Goal: Complete application form: Complete application form

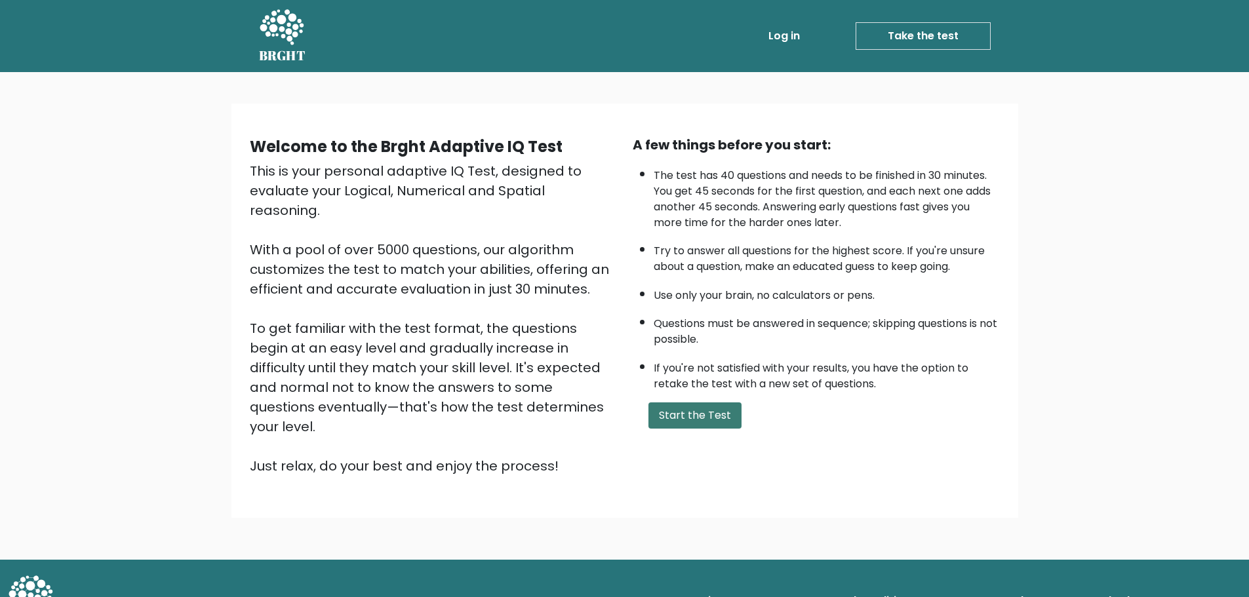
click at [727, 420] on button "Start the Test" at bounding box center [695, 416] width 93 height 26
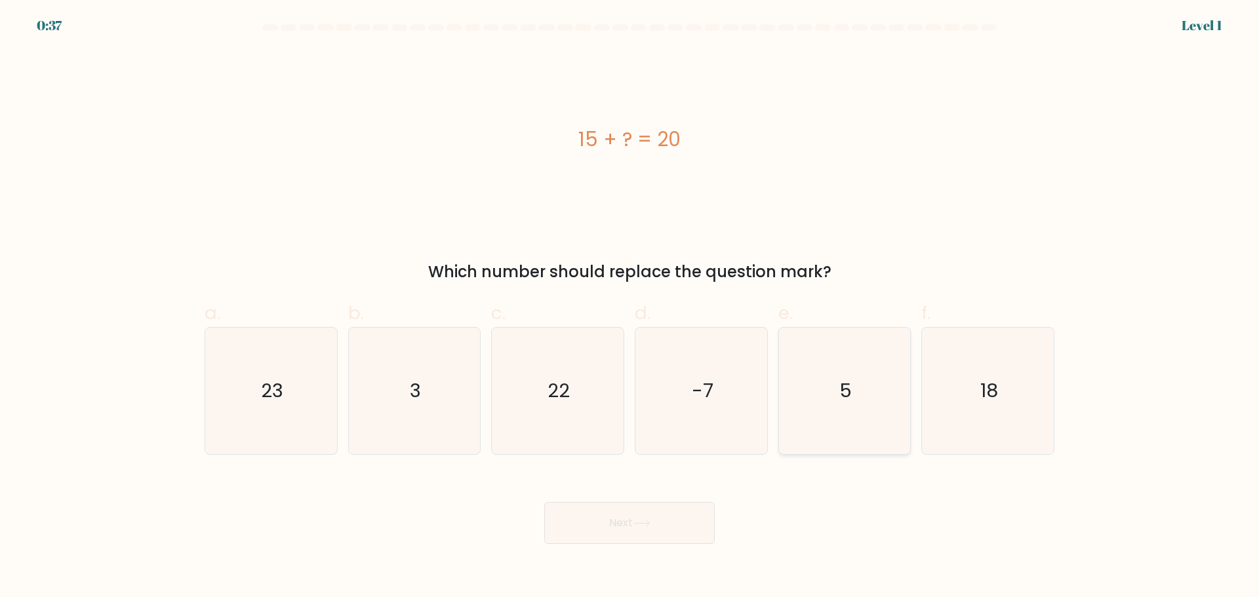
click at [859, 386] on icon "5" at bounding box center [844, 391] width 127 height 127
click at [630, 308] on input "e. 5" at bounding box center [630, 303] width 1 height 9
radio input "true"
click at [650, 529] on button "Next" at bounding box center [629, 523] width 170 height 42
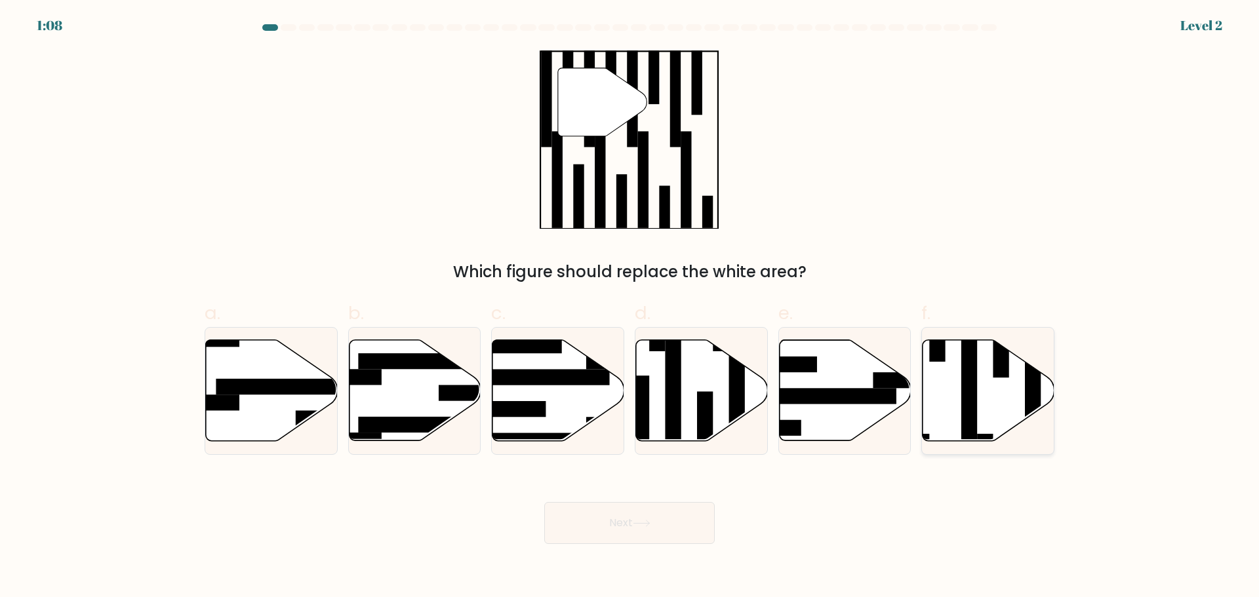
click at [967, 386] on rect at bounding box center [969, 385] width 16 height 143
click at [630, 308] on input "f." at bounding box center [630, 303] width 1 height 9
radio input "true"
click at [615, 526] on button "Next" at bounding box center [629, 523] width 170 height 42
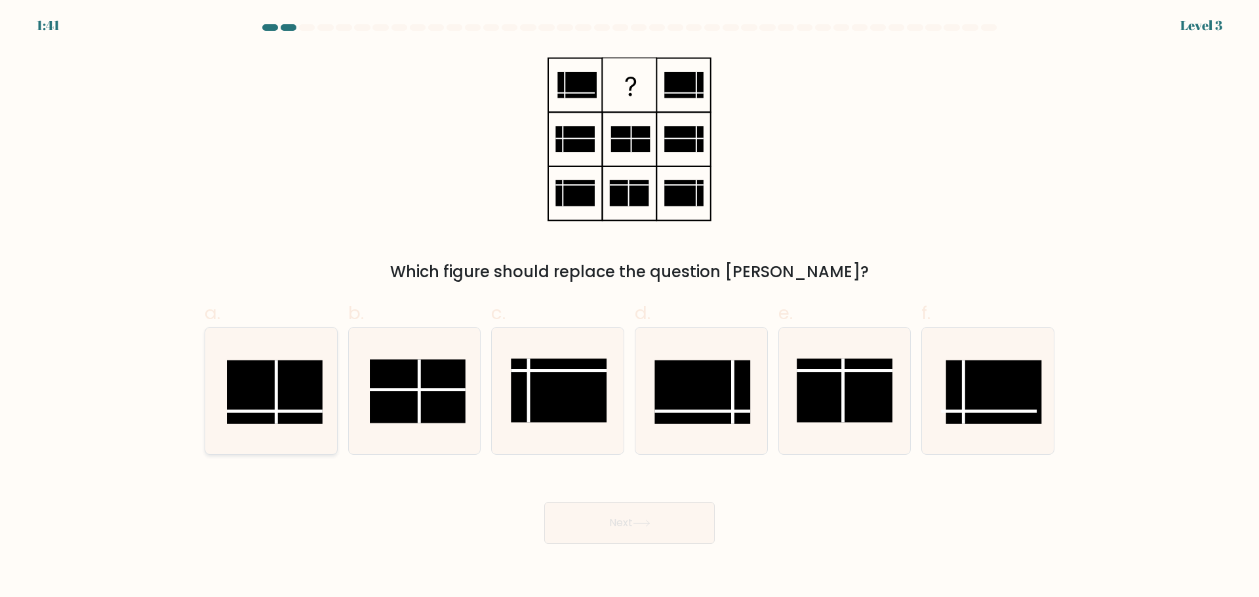
click at [289, 395] on rect at bounding box center [275, 392] width 96 height 64
click at [630, 308] on input "a." at bounding box center [630, 303] width 1 height 9
radio input "true"
click at [618, 521] on button "Next" at bounding box center [629, 523] width 170 height 42
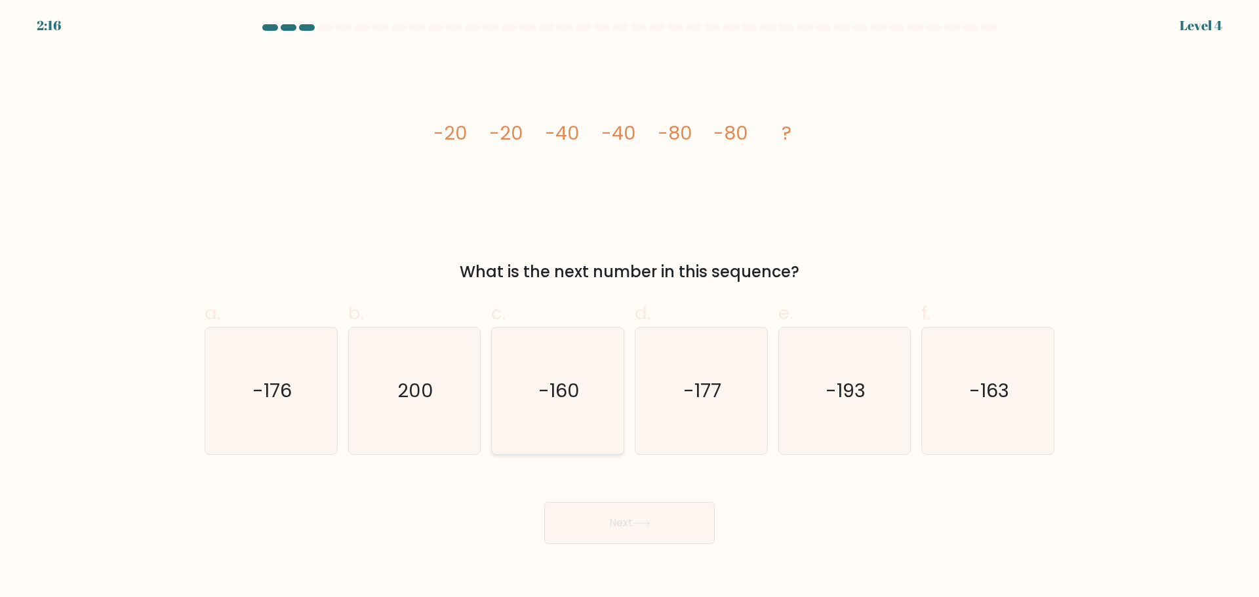
click at [553, 404] on icon "-160" at bounding box center [557, 391] width 127 height 127
click at [630, 308] on input "c. -160" at bounding box center [630, 303] width 1 height 9
radio input "true"
click at [626, 521] on button "Next" at bounding box center [629, 523] width 170 height 42
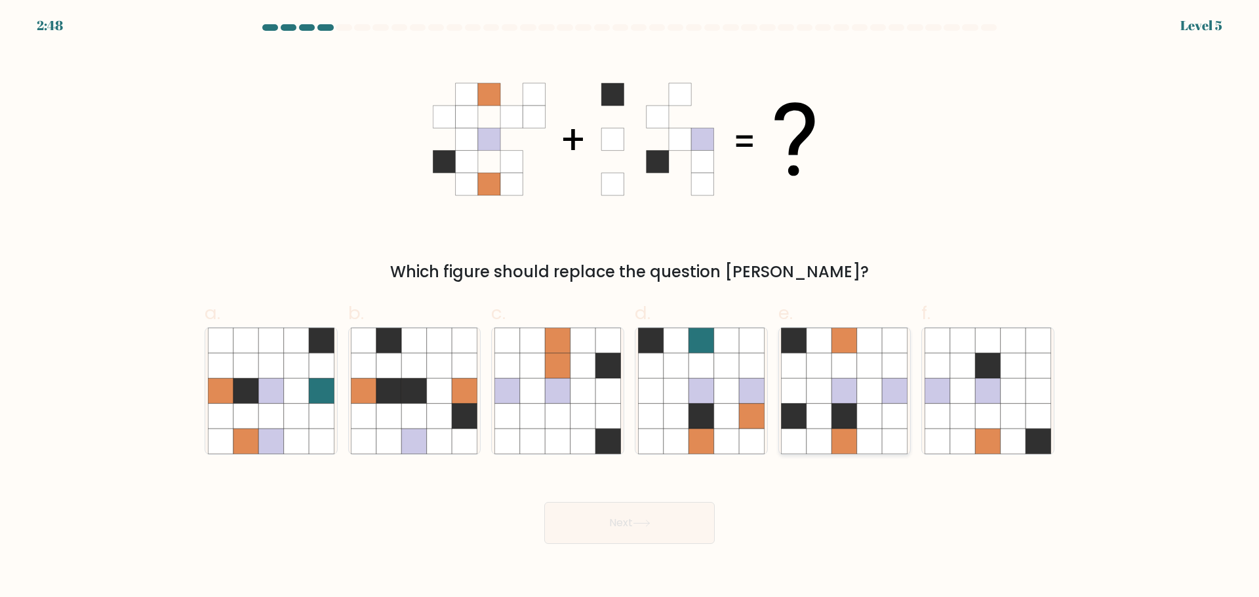
click at [843, 411] on icon at bounding box center [844, 415] width 25 height 25
click at [630, 308] on input "e." at bounding box center [630, 303] width 1 height 9
radio input "true"
click at [616, 518] on button "Next" at bounding box center [629, 523] width 170 height 42
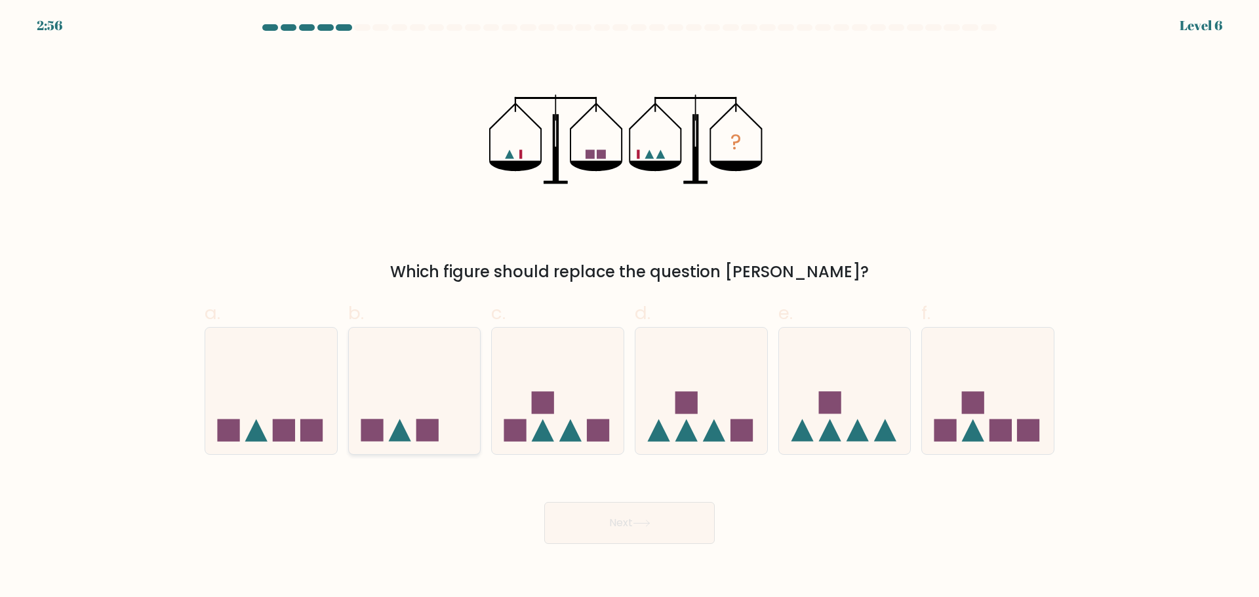
click at [427, 432] on rect at bounding box center [427, 431] width 22 height 22
click at [630, 308] on input "b." at bounding box center [630, 303] width 1 height 9
radio input "true"
click at [635, 527] on button "Next" at bounding box center [629, 523] width 170 height 42
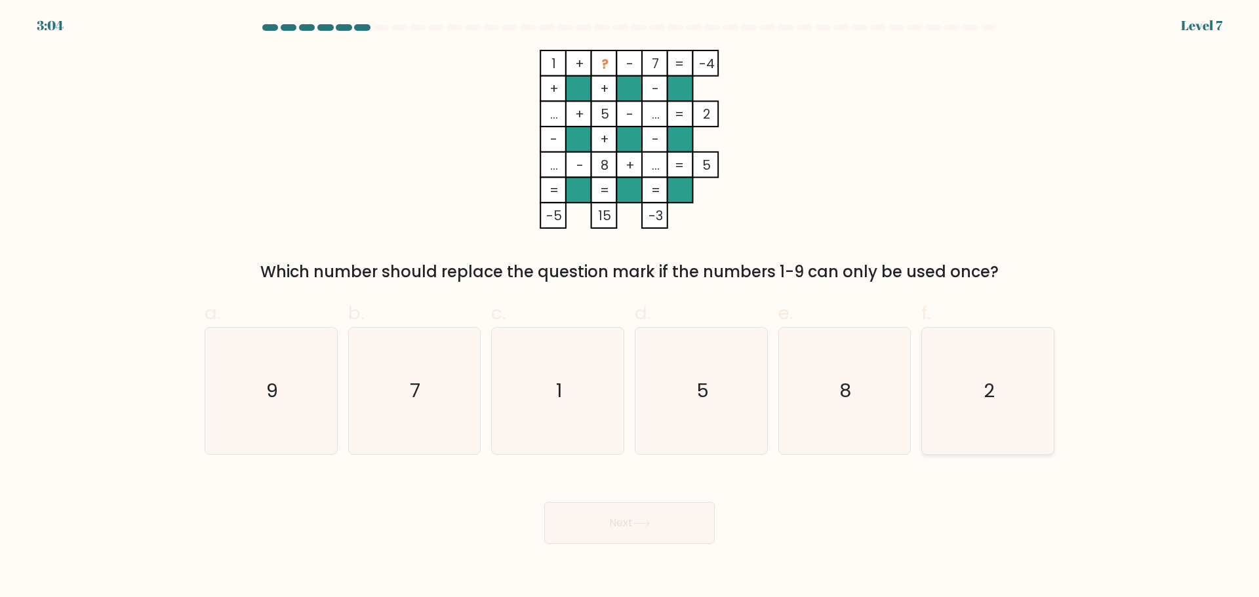
click at [993, 376] on icon "2" at bounding box center [988, 391] width 127 height 127
click at [630, 308] on input "f. 2" at bounding box center [630, 303] width 1 height 9
radio input "true"
click at [654, 511] on button "Next" at bounding box center [629, 523] width 170 height 42
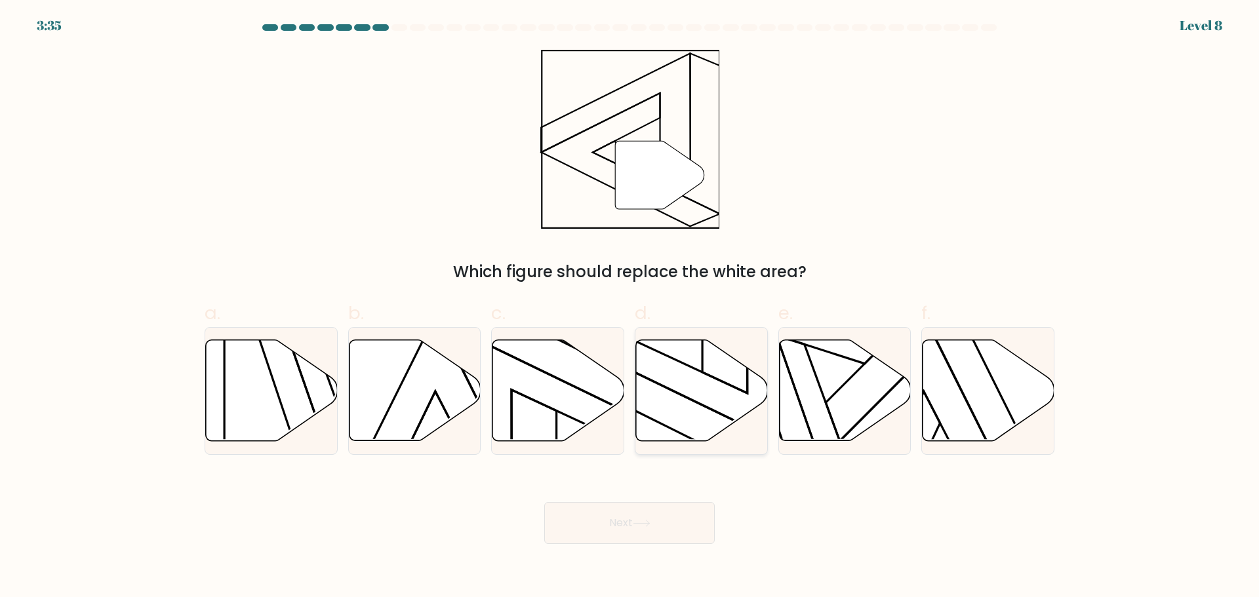
click at [699, 393] on icon at bounding box center [702, 390] width 132 height 101
click at [630, 308] on input "d." at bounding box center [630, 303] width 1 height 9
radio input "true"
click at [634, 517] on button "Next" at bounding box center [629, 523] width 170 height 42
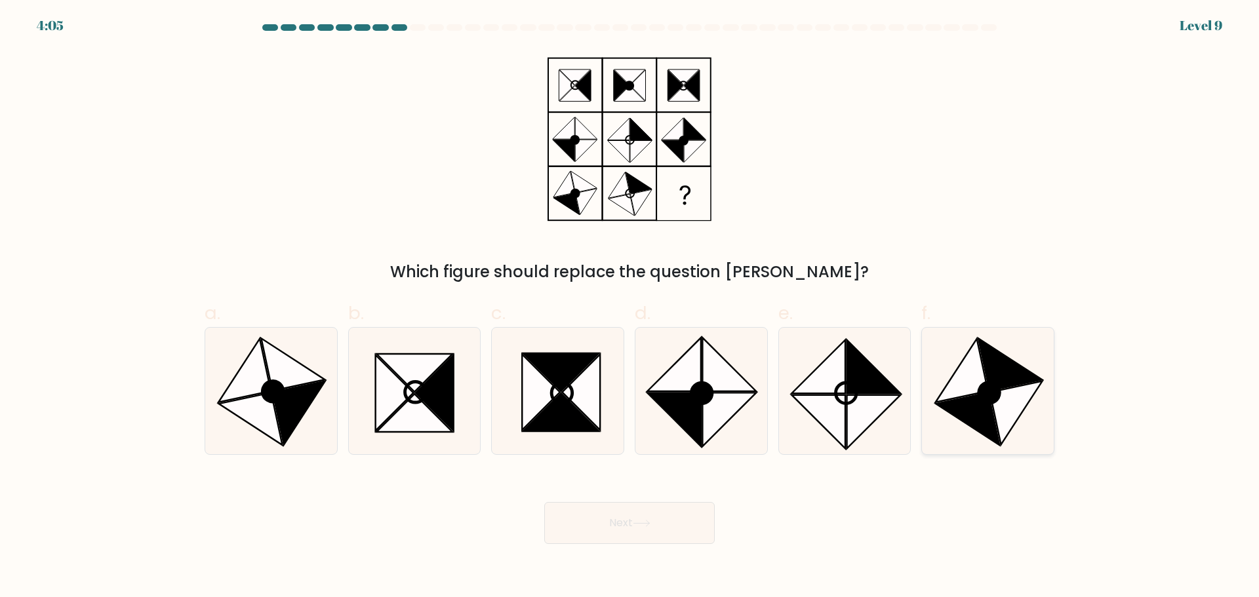
click at [1001, 395] on icon at bounding box center [1016, 413] width 52 height 64
click at [630, 308] on input "f." at bounding box center [630, 303] width 1 height 9
radio input "true"
click at [620, 528] on button "Next" at bounding box center [629, 523] width 170 height 42
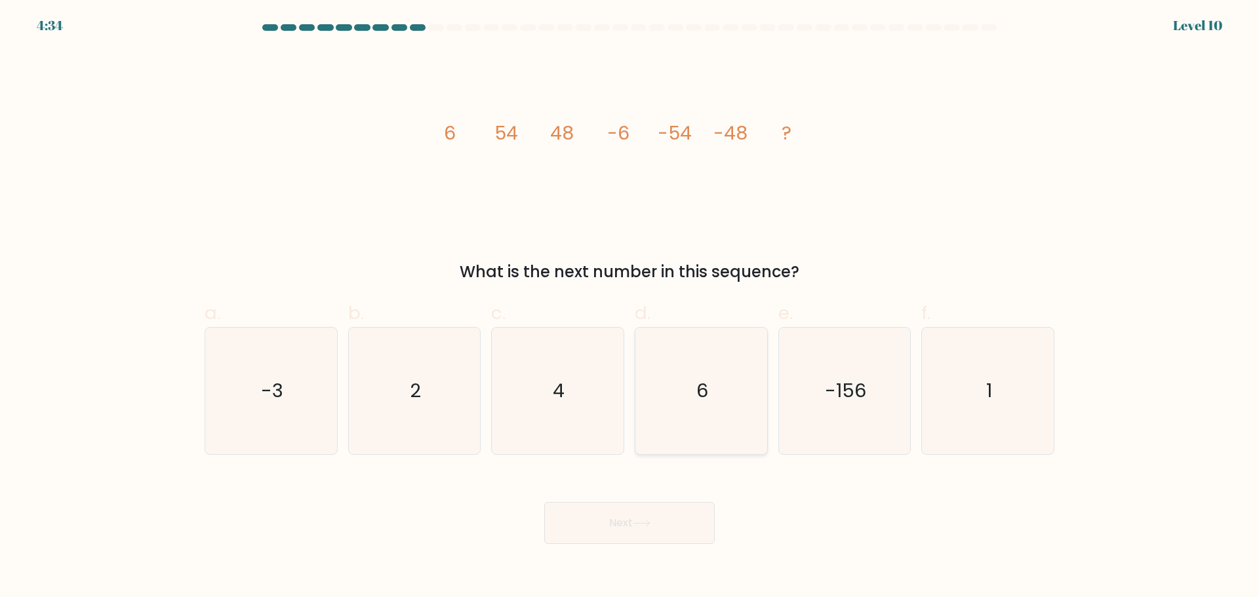
click at [715, 371] on icon "6" at bounding box center [701, 391] width 127 height 127
click at [630, 308] on input "d. 6" at bounding box center [630, 303] width 1 height 9
radio input "true"
click at [643, 523] on icon at bounding box center [641, 524] width 16 height 6
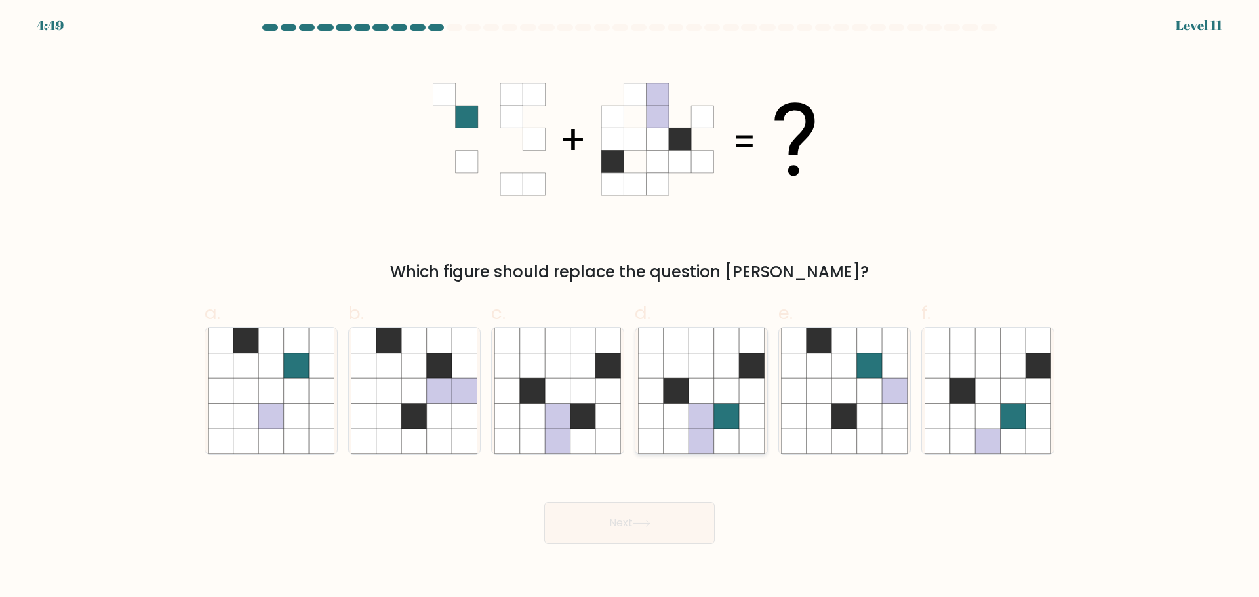
click at [683, 410] on icon at bounding box center [676, 415] width 25 height 25
click at [630, 308] on input "d." at bounding box center [630, 303] width 1 height 9
radio input "true"
click at [658, 527] on button "Next" at bounding box center [629, 523] width 170 height 42
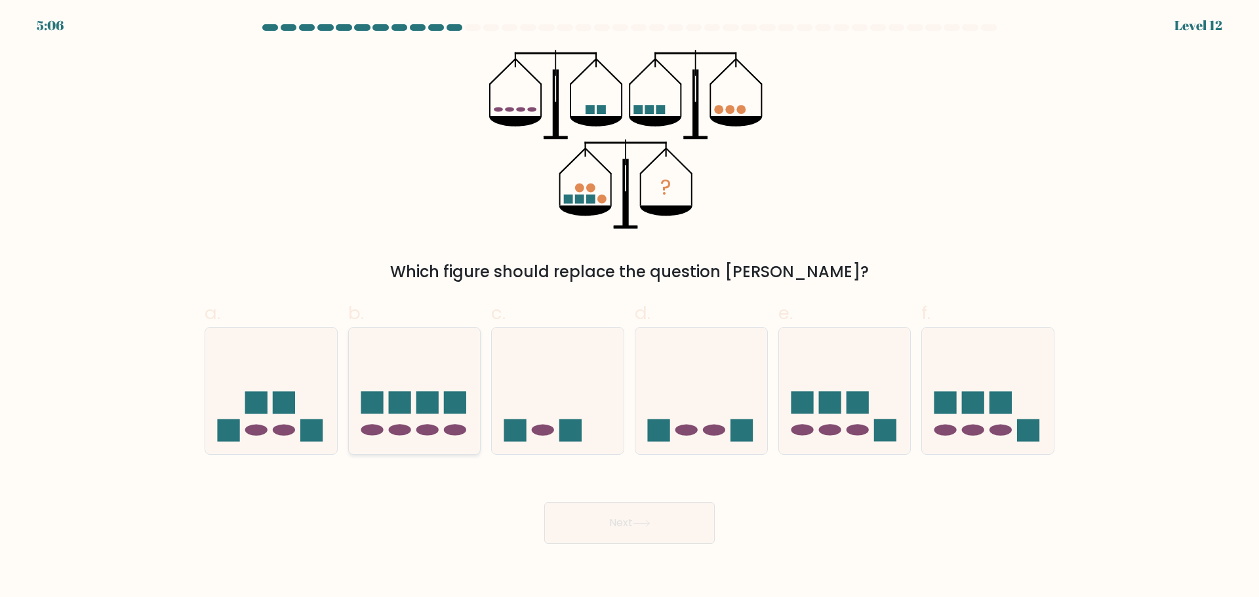
click at [442, 404] on icon at bounding box center [415, 390] width 132 height 109
click at [630, 308] on input "b." at bounding box center [630, 303] width 1 height 9
radio input "true"
click at [648, 512] on button "Next" at bounding box center [629, 523] width 170 height 42
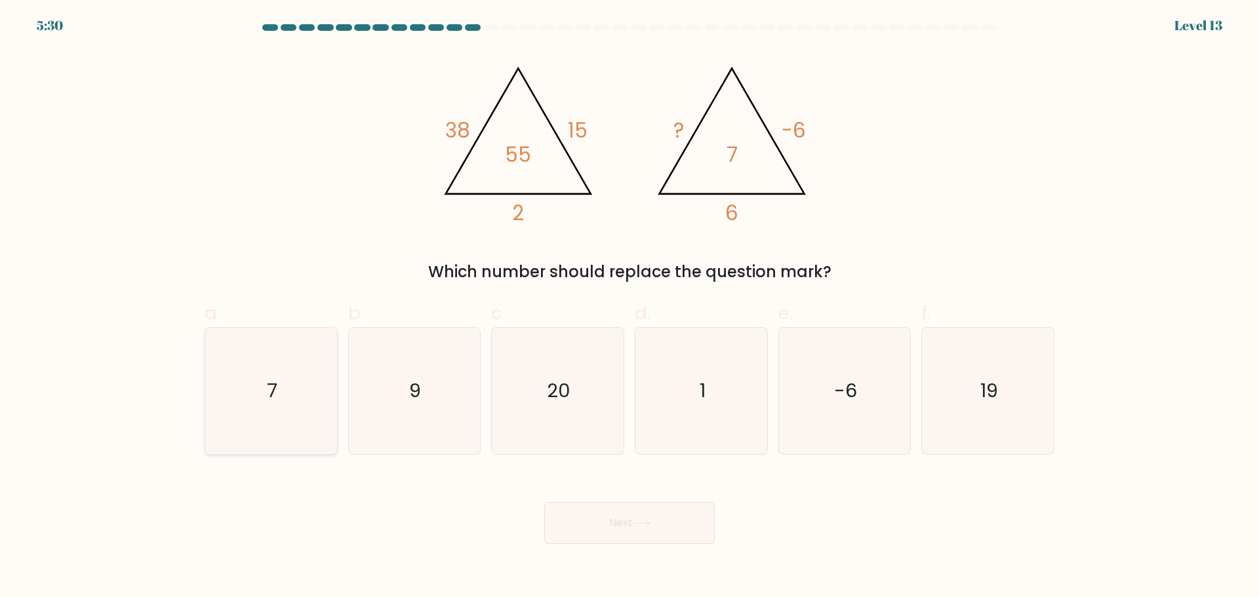
click at [277, 399] on text "7" at bounding box center [272, 391] width 10 height 26
click at [630, 308] on input "a. 7" at bounding box center [630, 303] width 1 height 9
radio input "true"
click at [633, 531] on button "Next" at bounding box center [629, 523] width 170 height 42
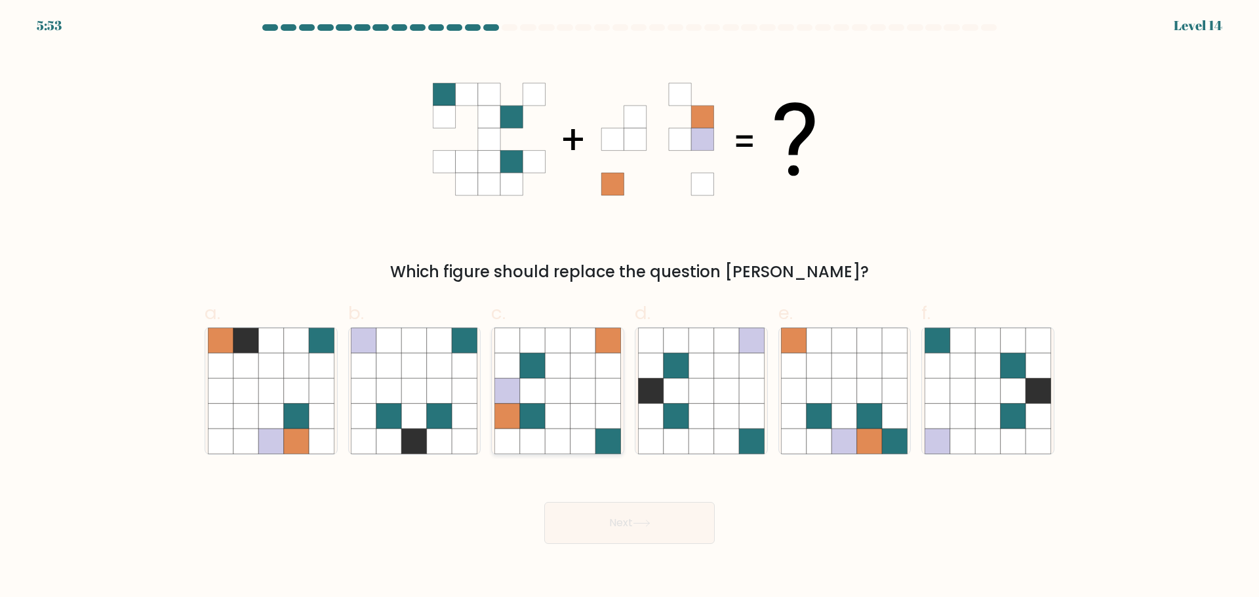
click at [527, 383] on icon at bounding box center [532, 390] width 25 height 25
click at [630, 308] on input "c." at bounding box center [630, 303] width 1 height 9
radio input "true"
click at [618, 525] on button "Next" at bounding box center [629, 523] width 170 height 42
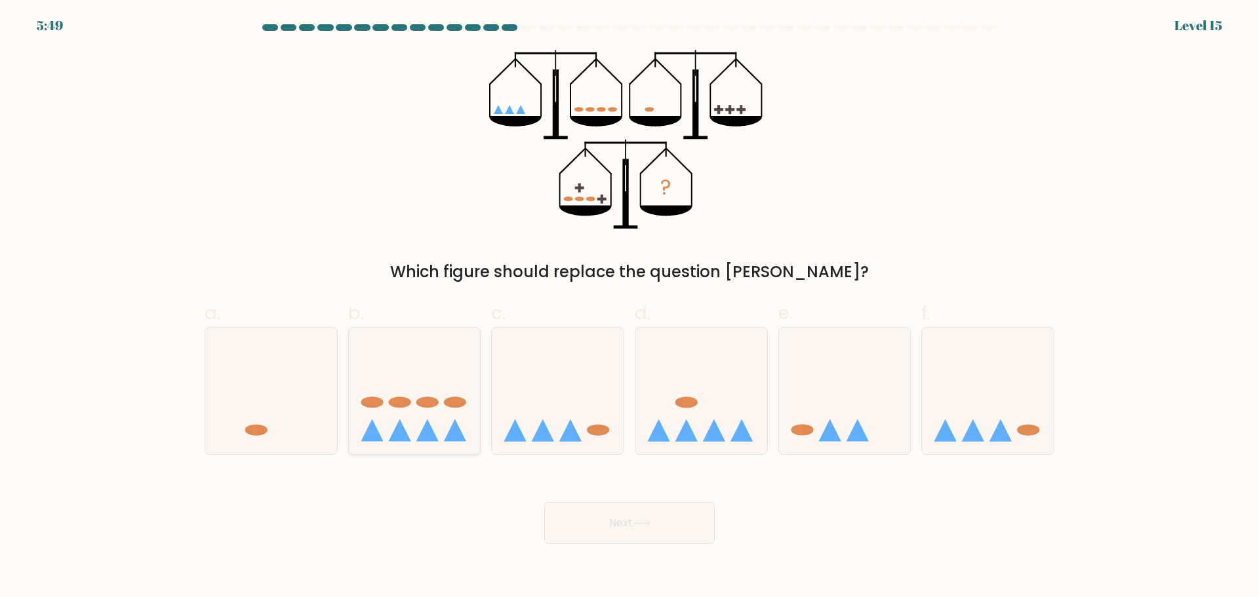
click at [409, 401] on ellipse at bounding box center [399, 402] width 22 height 11
click at [630, 308] on input "b." at bounding box center [630, 303] width 1 height 9
radio input "true"
click at [617, 523] on button "Next" at bounding box center [629, 523] width 170 height 42
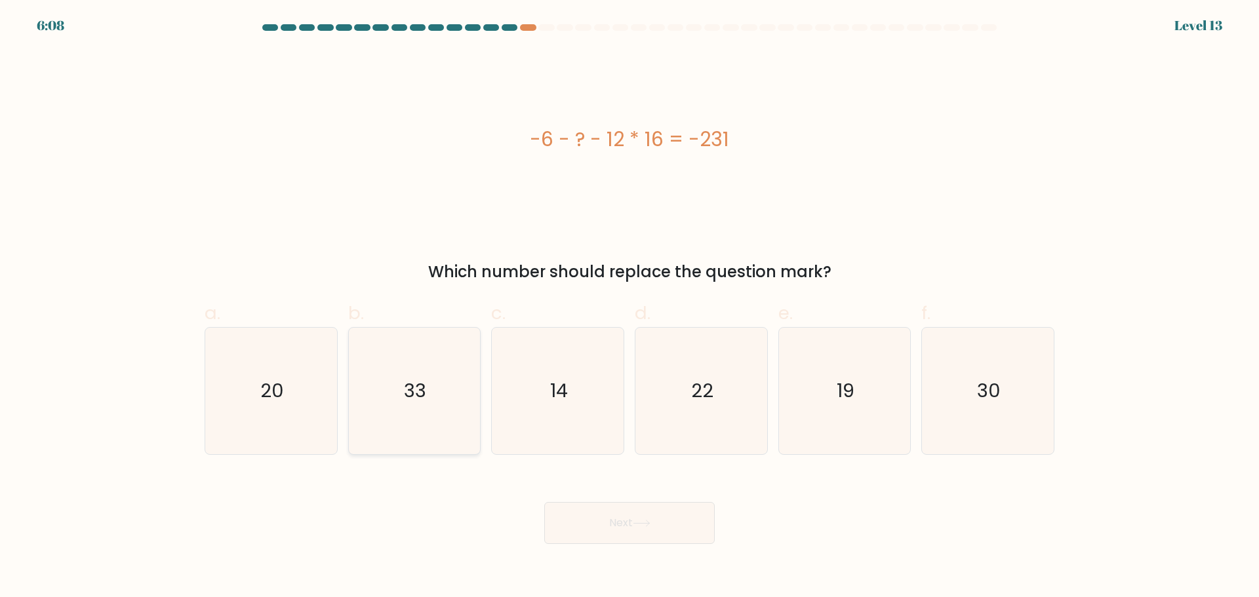
drag, startPoint x: 397, startPoint y: 389, endPoint x: 462, endPoint y: 423, distance: 73.9
click at [397, 389] on icon "33" at bounding box center [414, 391] width 127 height 127
click at [630, 308] on input "b. 33" at bounding box center [630, 303] width 1 height 9
radio input "true"
click at [582, 510] on button "Next" at bounding box center [629, 523] width 170 height 42
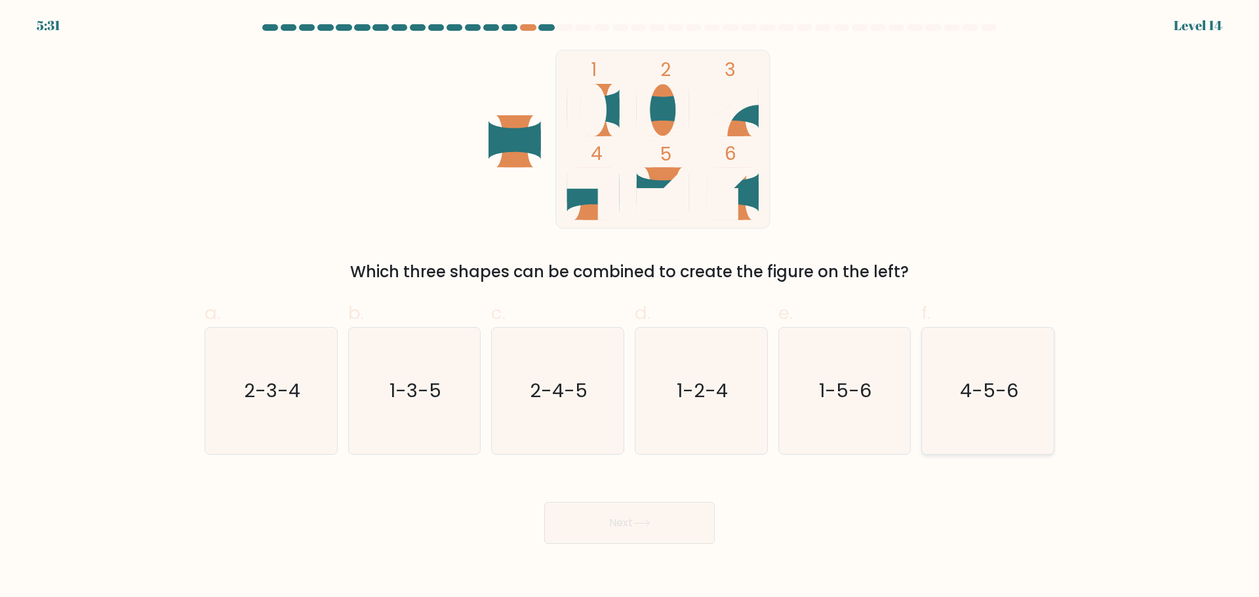
click at [1005, 412] on icon "4-5-6" at bounding box center [988, 391] width 127 height 127
click at [630, 308] on input "f. 4-5-6" at bounding box center [630, 303] width 1 height 9
radio input "true"
click at [649, 525] on icon at bounding box center [641, 524] width 16 height 6
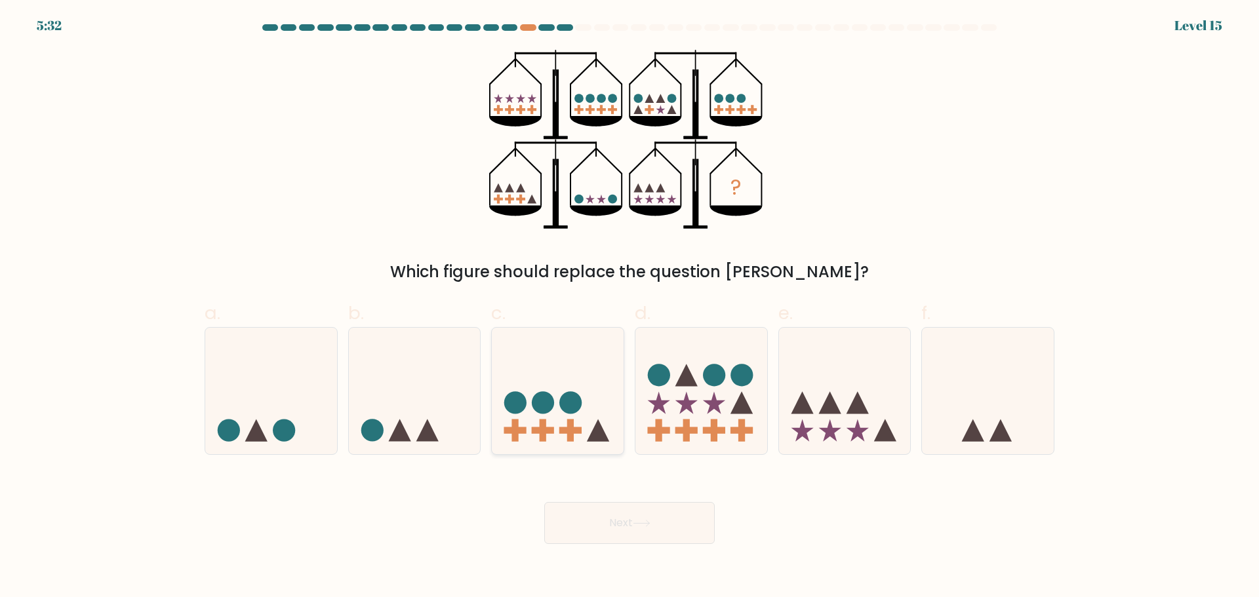
click at [535, 385] on icon at bounding box center [558, 390] width 132 height 109
click at [630, 308] on input "c." at bounding box center [630, 303] width 1 height 9
radio input "true"
click at [656, 536] on button "Next" at bounding box center [629, 523] width 170 height 42
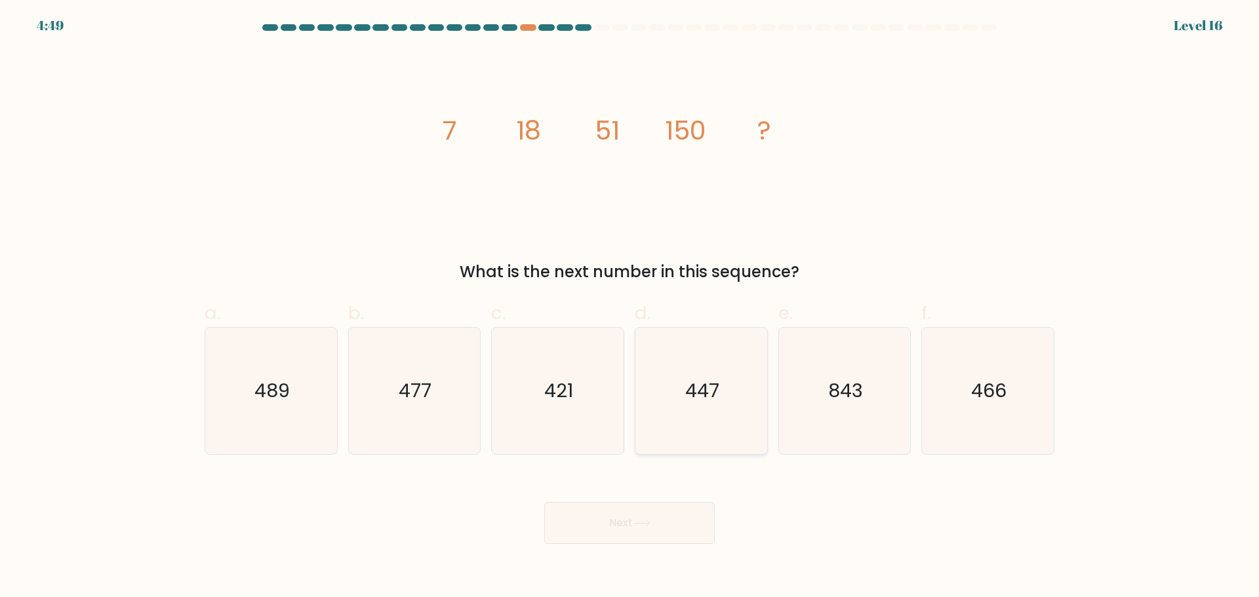
drag, startPoint x: 720, startPoint y: 412, endPoint x: 647, endPoint y: 476, distance: 97.1
click at [719, 412] on icon "447" at bounding box center [701, 391] width 127 height 127
click at [630, 308] on input "d. 447" at bounding box center [630, 303] width 1 height 9
radio input "true"
click at [644, 515] on button "Next" at bounding box center [629, 523] width 170 height 42
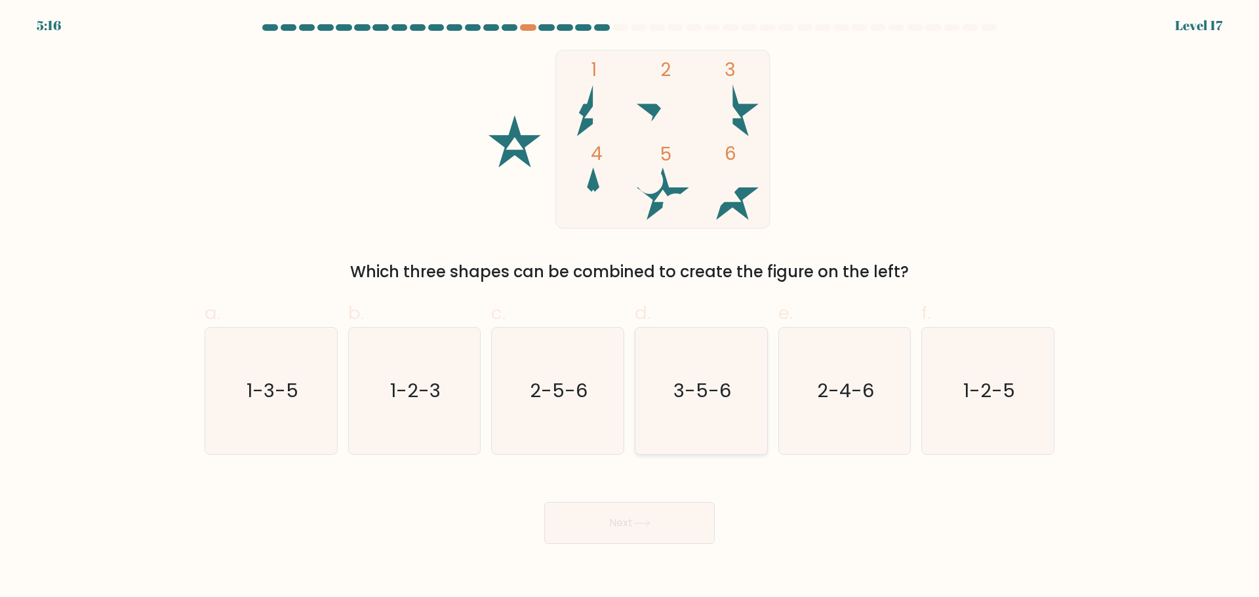
click at [717, 389] on text "3-5-6" at bounding box center [702, 391] width 58 height 26
click at [630, 308] on input "d. 3-5-6" at bounding box center [630, 303] width 1 height 9
radio input "true"
click at [643, 532] on button "Next" at bounding box center [629, 523] width 170 height 42
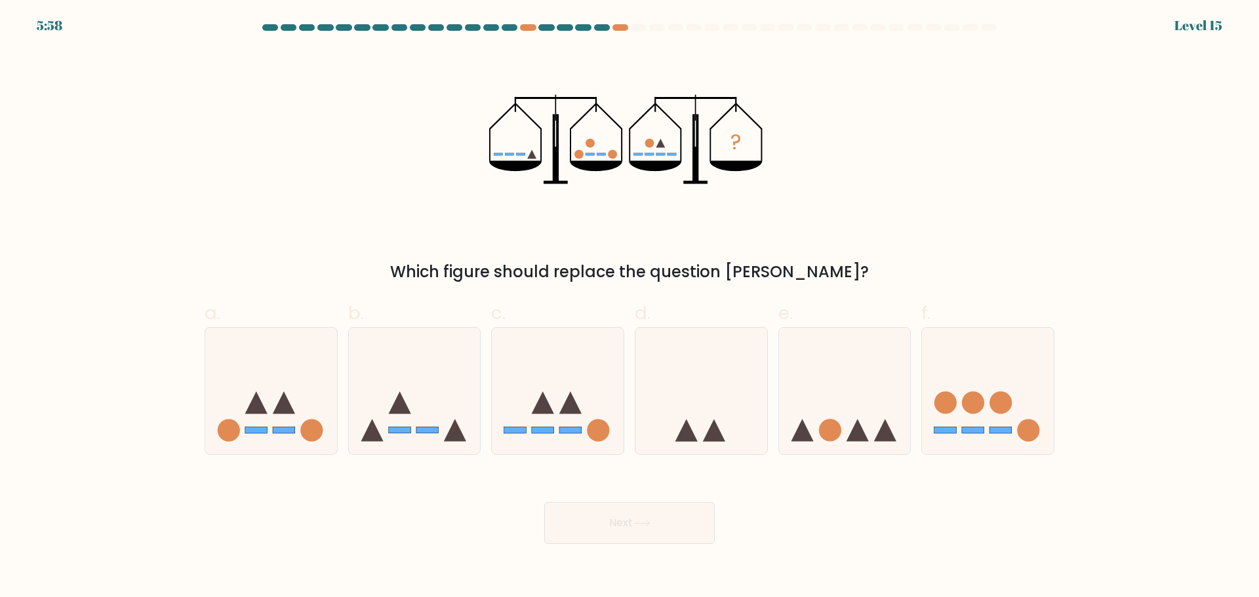
click at [682, 542] on button "Next" at bounding box center [629, 523] width 170 height 42
click at [760, 433] on icon at bounding box center [701, 390] width 132 height 109
click at [630, 308] on input "d." at bounding box center [630, 303] width 1 height 9
radio input "true"
click at [645, 510] on button "Next" at bounding box center [629, 523] width 170 height 42
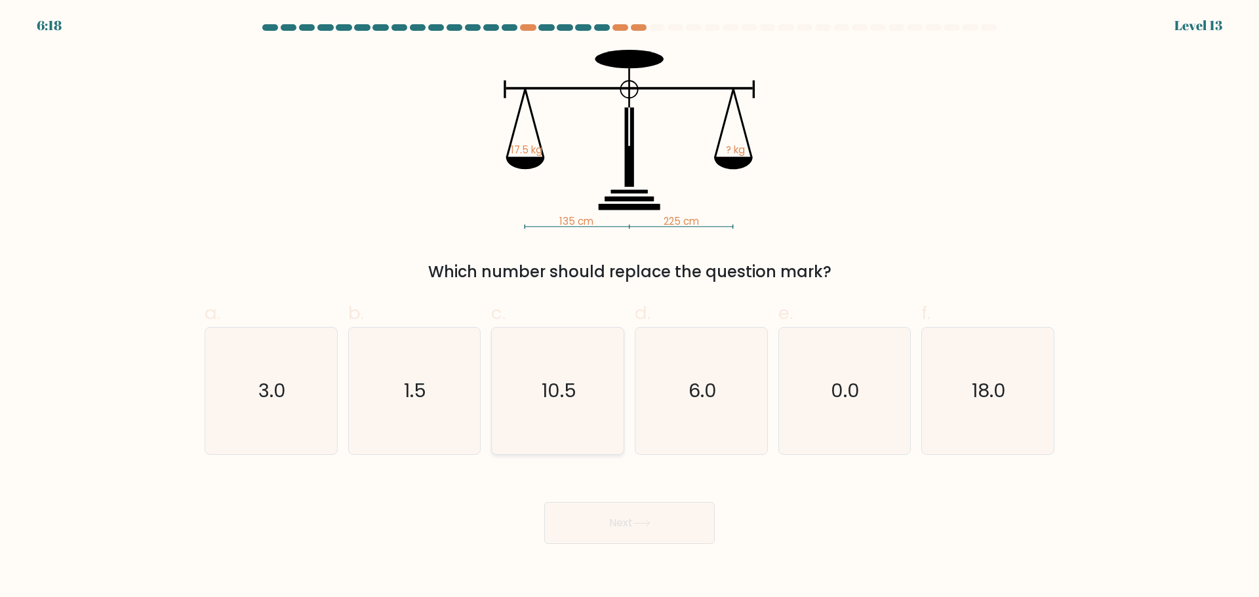
click at [509, 401] on icon "10.5" at bounding box center [557, 391] width 127 height 127
click at [630, 308] on input "c. 10.5" at bounding box center [630, 303] width 1 height 9
radio input "true"
click at [633, 528] on button "Next" at bounding box center [629, 523] width 170 height 42
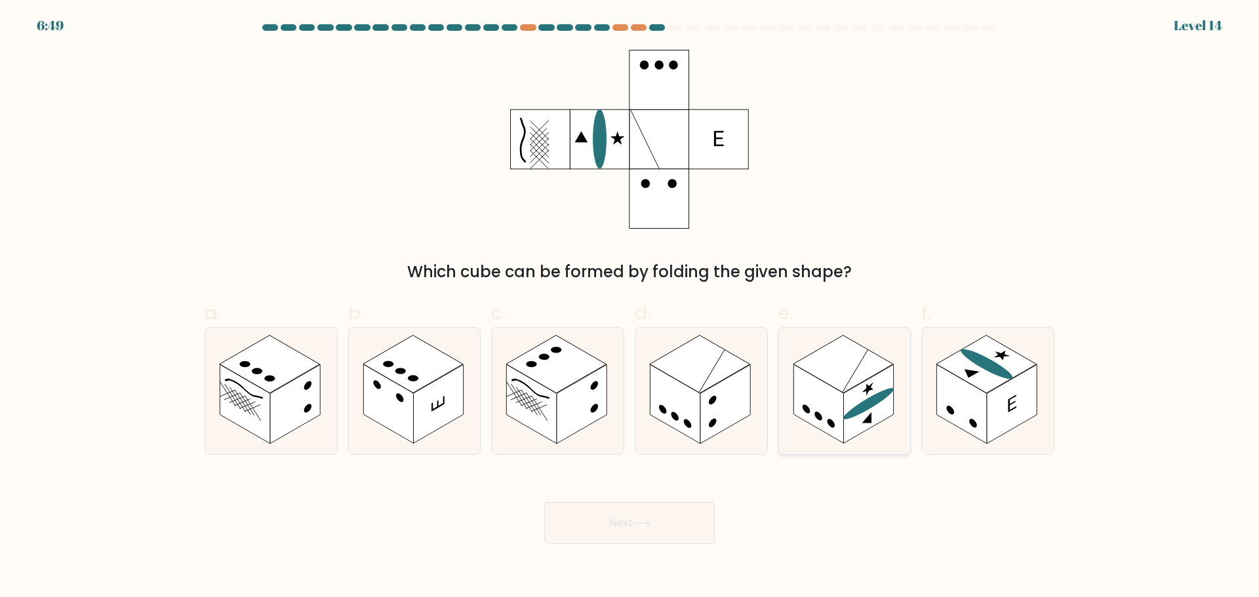
click at [873, 402] on ellipse at bounding box center [868, 404] width 50 height 41
click at [630, 308] on input "e." at bounding box center [630, 303] width 1 height 9
radio input "true"
click at [616, 510] on button "Next" at bounding box center [629, 523] width 170 height 42
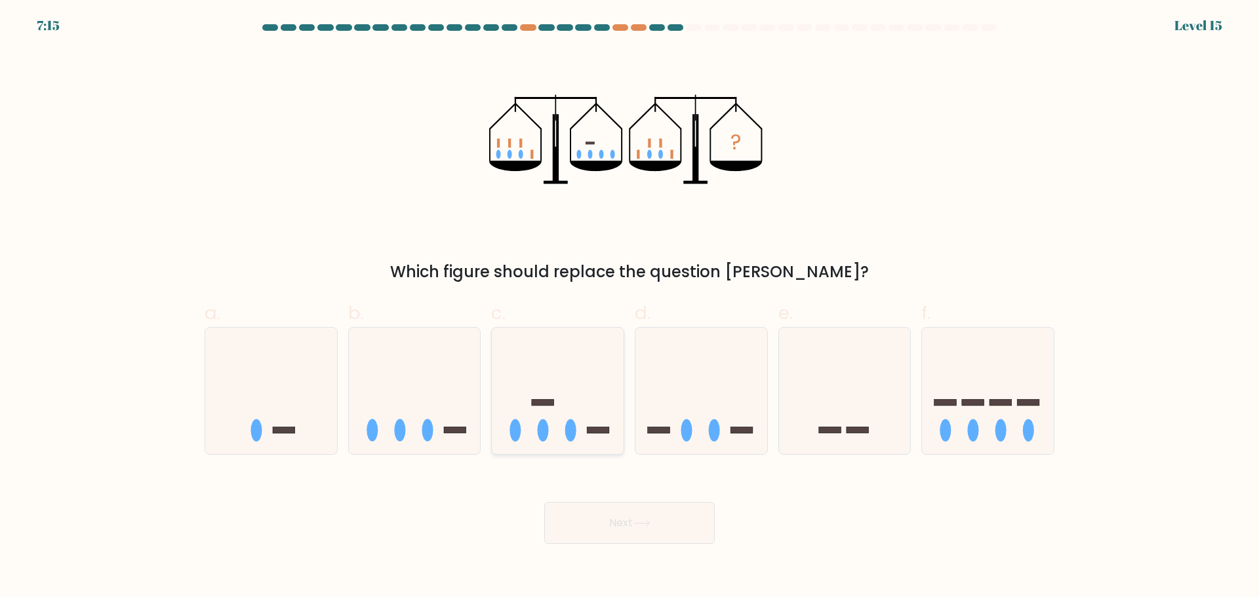
click at [579, 416] on icon at bounding box center [558, 390] width 132 height 109
click at [630, 308] on input "c." at bounding box center [630, 303] width 1 height 9
radio input "true"
click at [603, 524] on button "Next" at bounding box center [629, 523] width 170 height 42
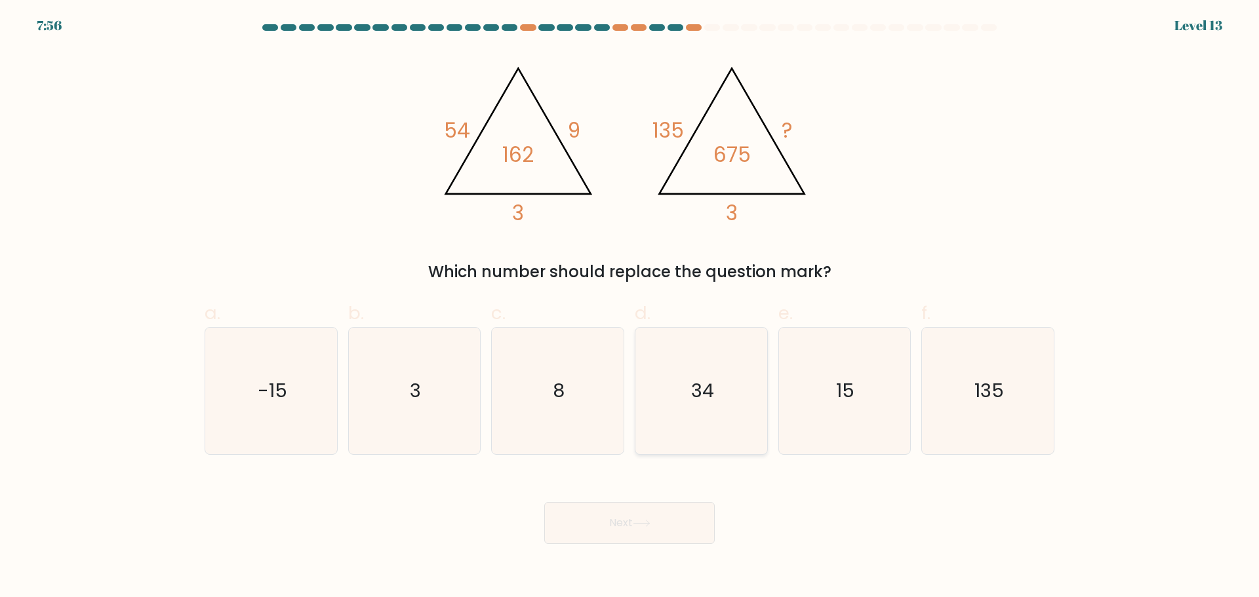
click at [698, 411] on icon "34" at bounding box center [701, 391] width 127 height 127
click at [630, 308] on input "d. 34" at bounding box center [630, 303] width 1 height 9
radio input "true"
click at [649, 523] on icon at bounding box center [641, 524] width 16 height 6
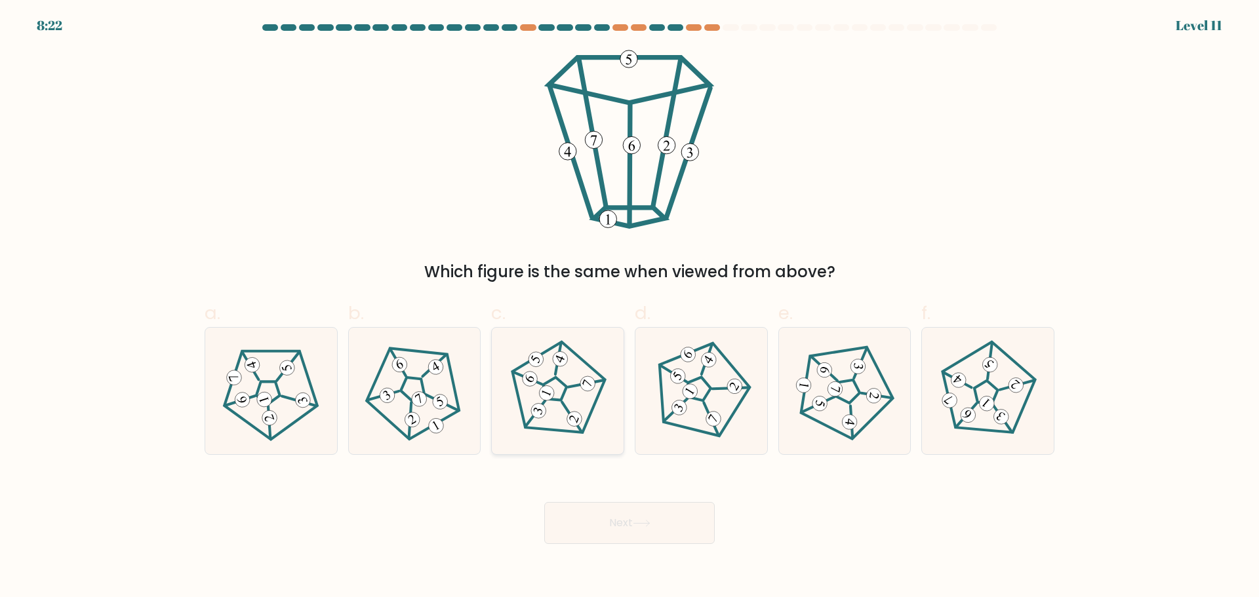
click at [552, 407] on icon at bounding box center [557, 390] width 101 height 101
click at [630, 308] on input "c." at bounding box center [630, 303] width 1 height 9
radio input "true"
click at [616, 519] on button "Next" at bounding box center [629, 523] width 170 height 42
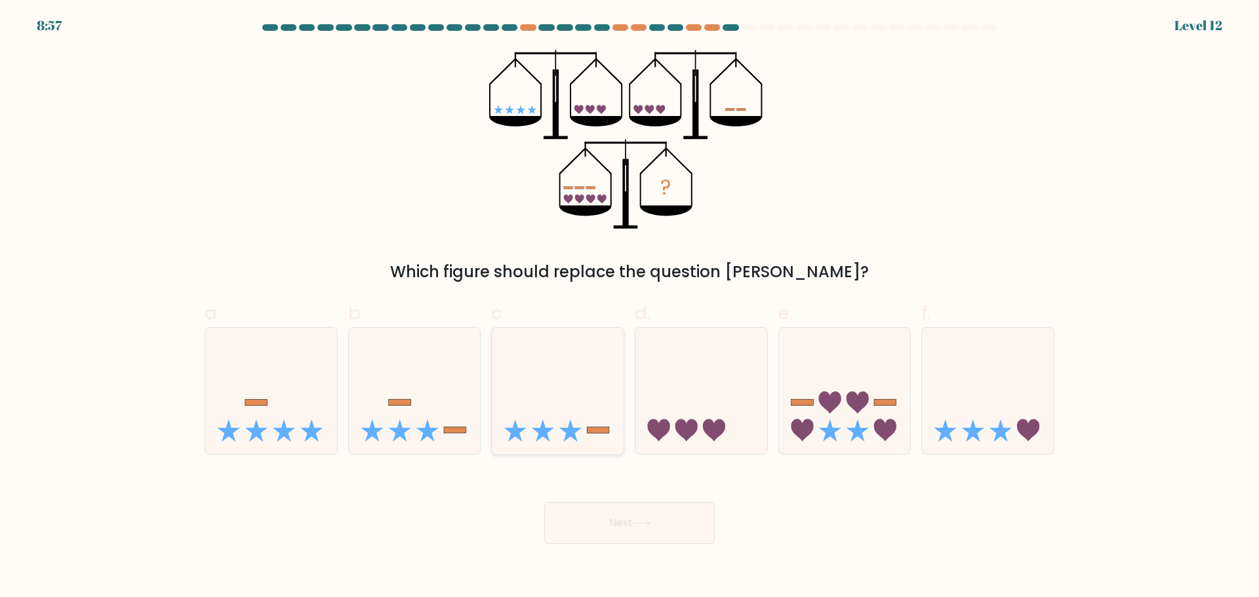
click at [610, 428] on icon at bounding box center [558, 390] width 132 height 109
click at [630, 308] on input "c." at bounding box center [630, 303] width 1 height 9
radio input "true"
click at [624, 523] on button "Next" at bounding box center [629, 523] width 170 height 42
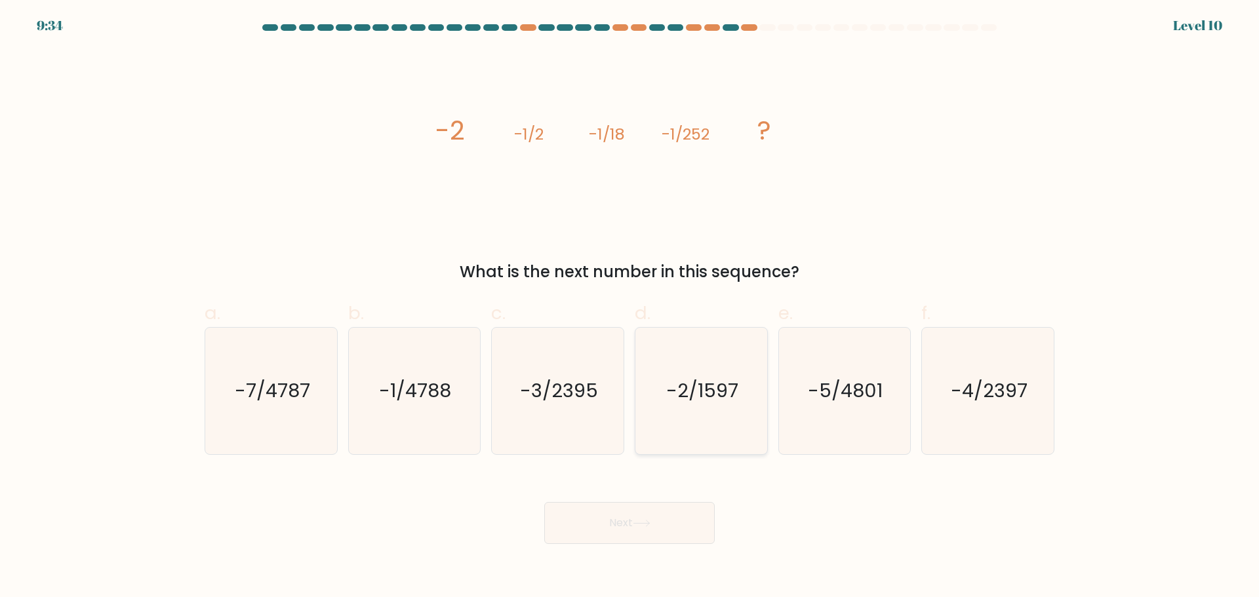
click at [673, 407] on icon "-2/1597" at bounding box center [701, 391] width 127 height 127
click at [630, 308] on input "d. -2/1597" at bounding box center [630, 303] width 1 height 9
radio input "true"
click at [632, 512] on button "Next" at bounding box center [629, 523] width 170 height 42
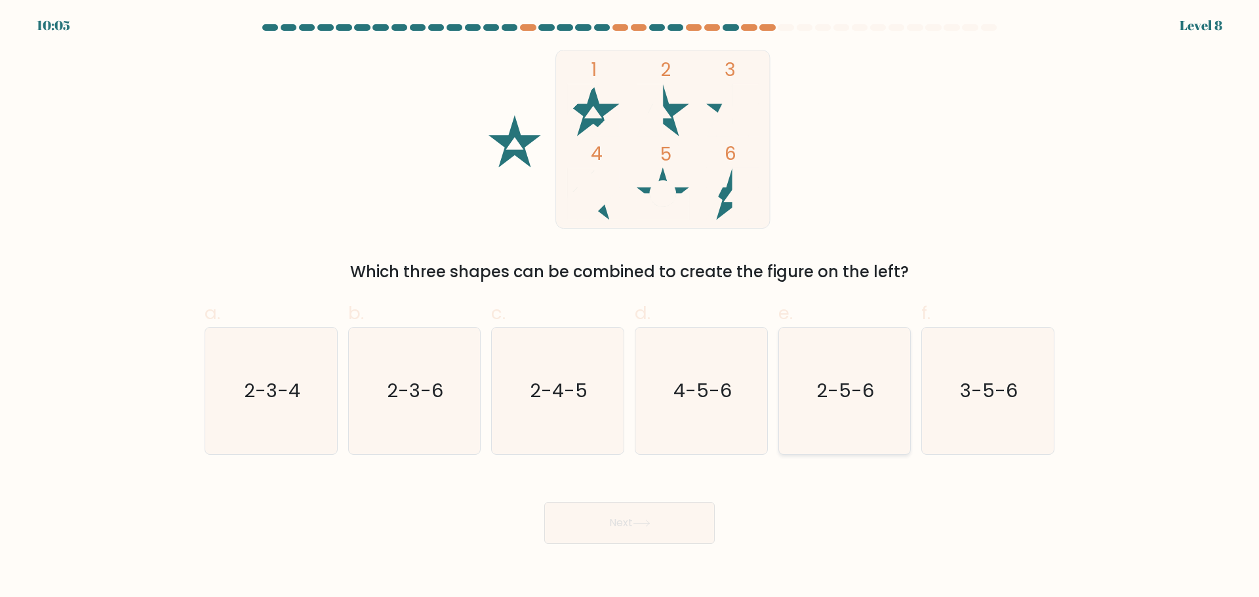
click at [841, 419] on icon "2-5-6" at bounding box center [844, 391] width 127 height 127
click at [630, 308] on input "e. 2-5-6" at bounding box center [630, 303] width 1 height 9
radio input "true"
click at [642, 518] on button "Next" at bounding box center [629, 523] width 170 height 42
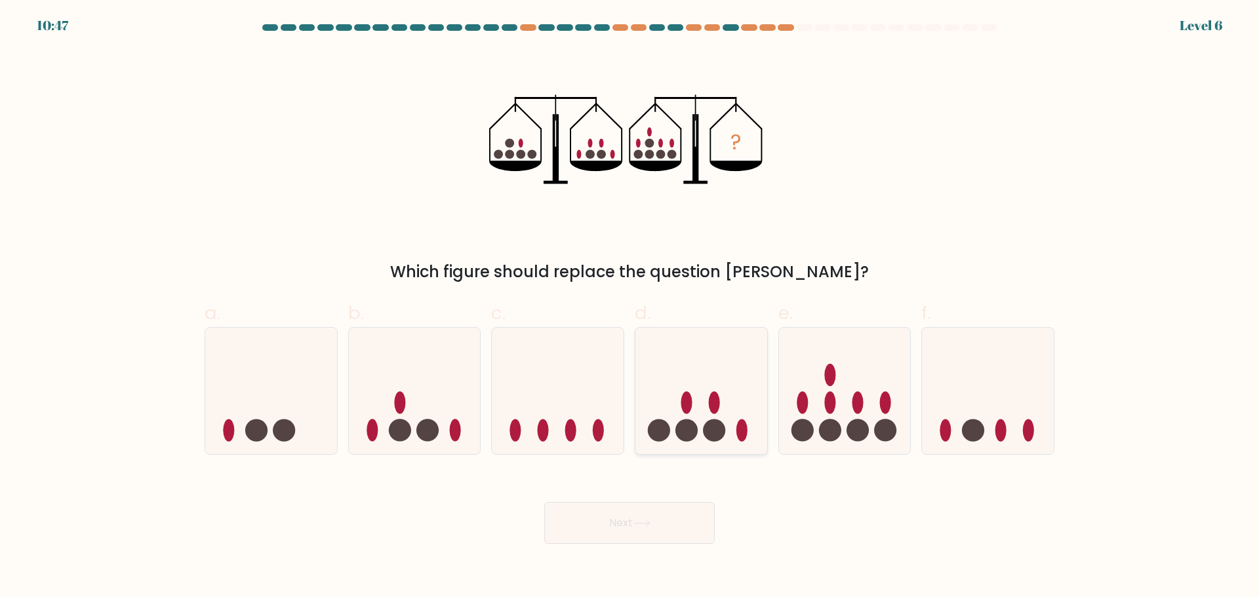
click at [727, 399] on icon at bounding box center [701, 390] width 132 height 109
click at [630, 308] on input "d." at bounding box center [630, 303] width 1 height 9
radio input "true"
click at [664, 497] on div "Next" at bounding box center [630, 507] width 866 height 73
click at [658, 525] on button "Next" at bounding box center [629, 523] width 170 height 42
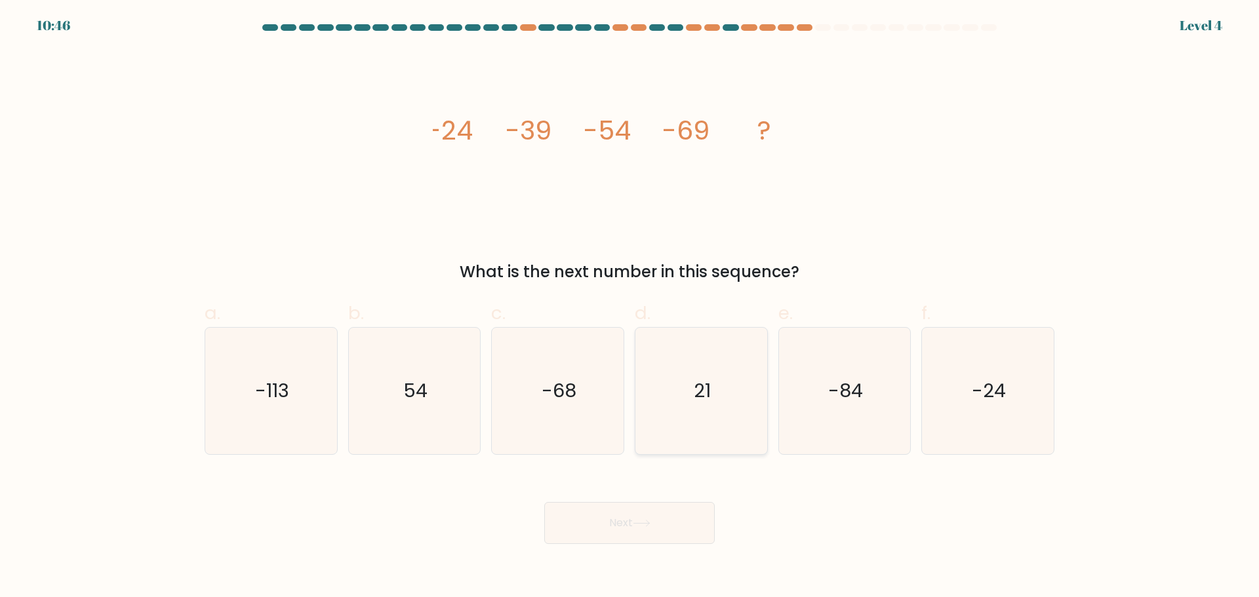
click at [665, 386] on icon "21" at bounding box center [701, 391] width 127 height 127
click at [630, 308] on input "d. 21" at bounding box center [630, 303] width 1 height 9
radio input "true"
click at [658, 510] on button "Next" at bounding box center [629, 523] width 170 height 42
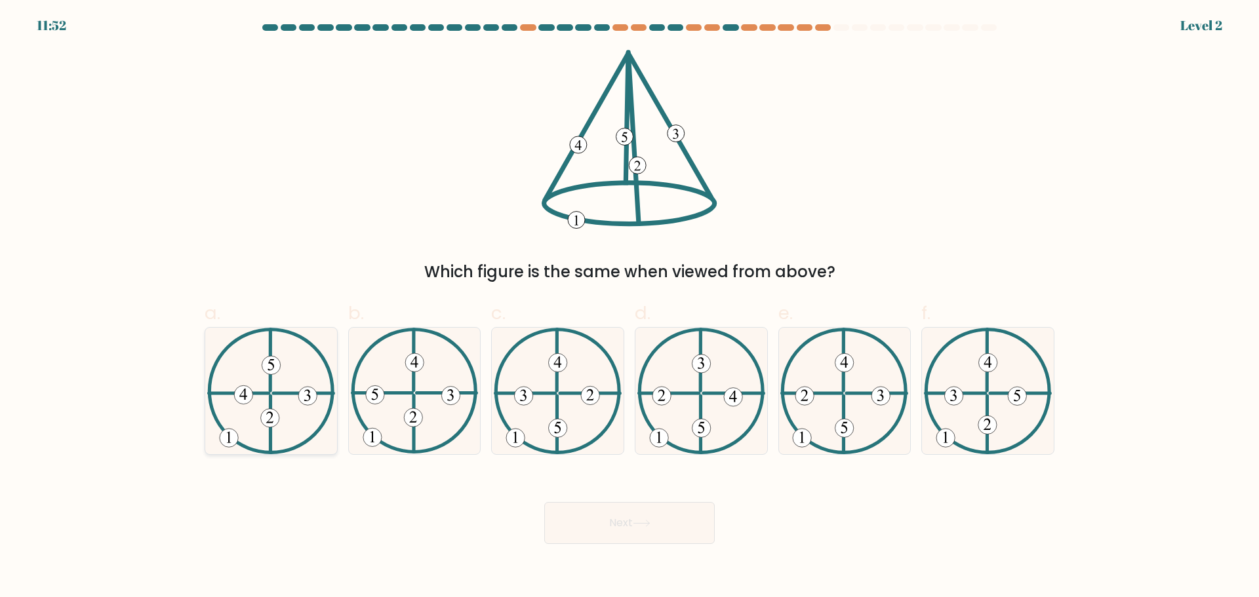
click at [283, 393] on 611 at bounding box center [303, 393] width 60 height 0
click at [630, 308] on input "a." at bounding box center [630, 303] width 1 height 9
radio input "true"
click at [685, 519] on button "Next" at bounding box center [629, 523] width 170 height 42
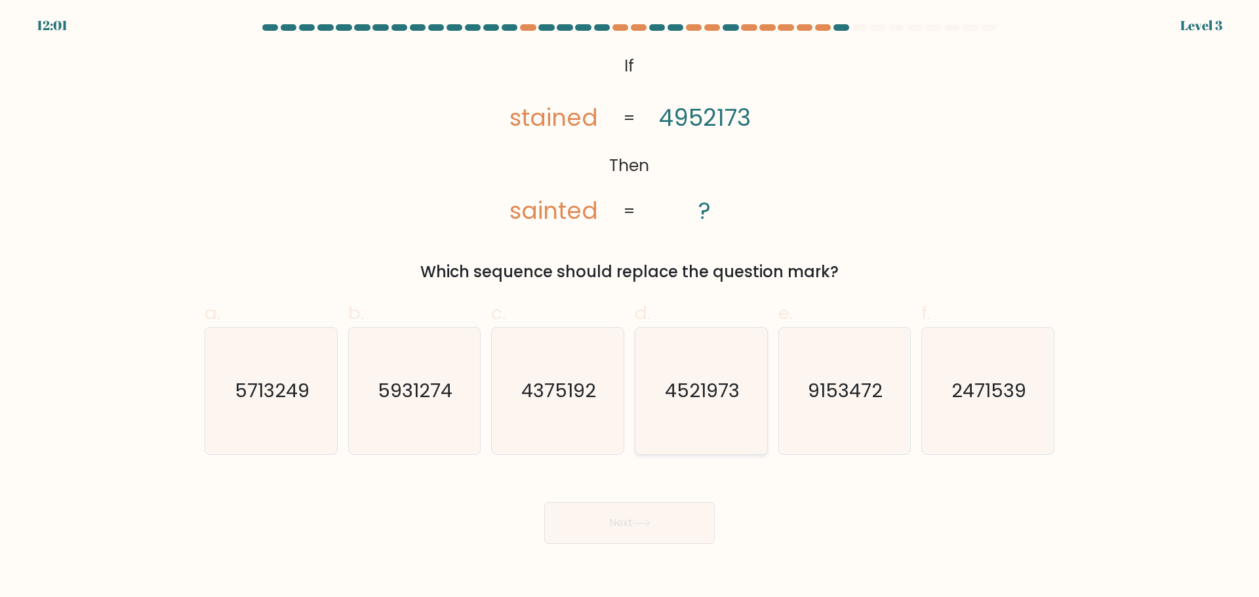
click at [689, 412] on icon "4521973" at bounding box center [701, 391] width 127 height 127
click at [630, 308] on input "d. 4521973" at bounding box center [630, 303] width 1 height 9
radio input "true"
click at [652, 528] on button "Next" at bounding box center [629, 523] width 170 height 42
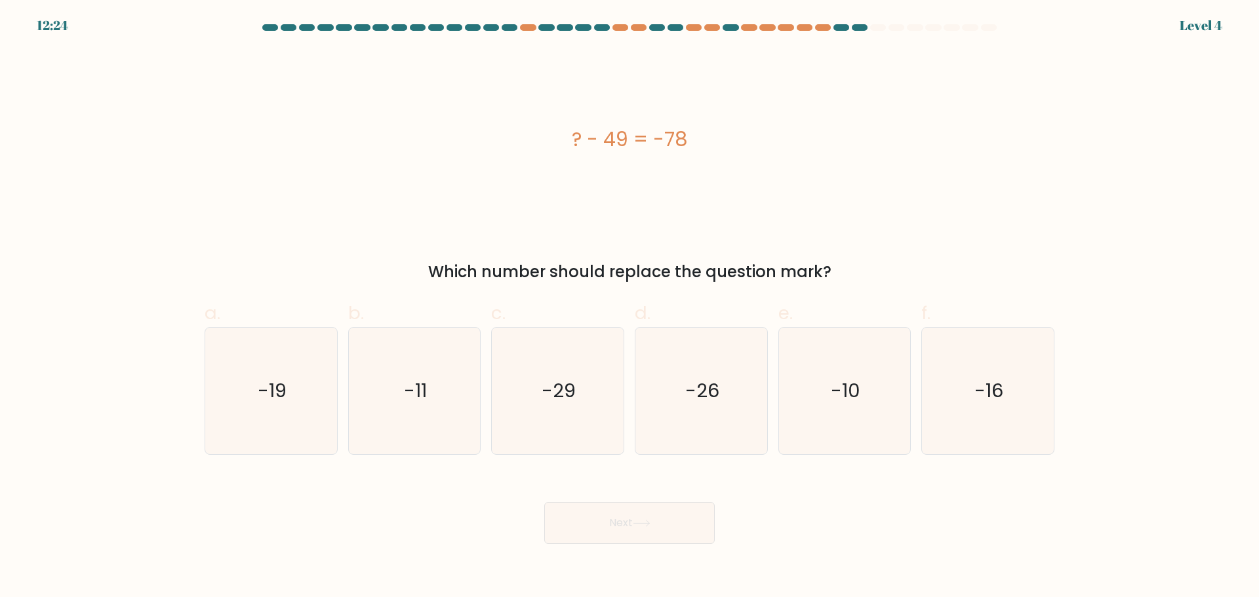
drag, startPoint x: 584, startPoint y: 400, endPoint x: 607, endPoint y: 472, distance: 75.5
click at [584, 400] on icon "-29" at bounding box center [557, 391] width 127 height 127
click at [630, 308] on input "c. -29" at bounding box center [630, 303] width 1 height 9
radio input "true"
click at [622, 519] on button "Next" at bounding box center [629, 523] width 170 height 42
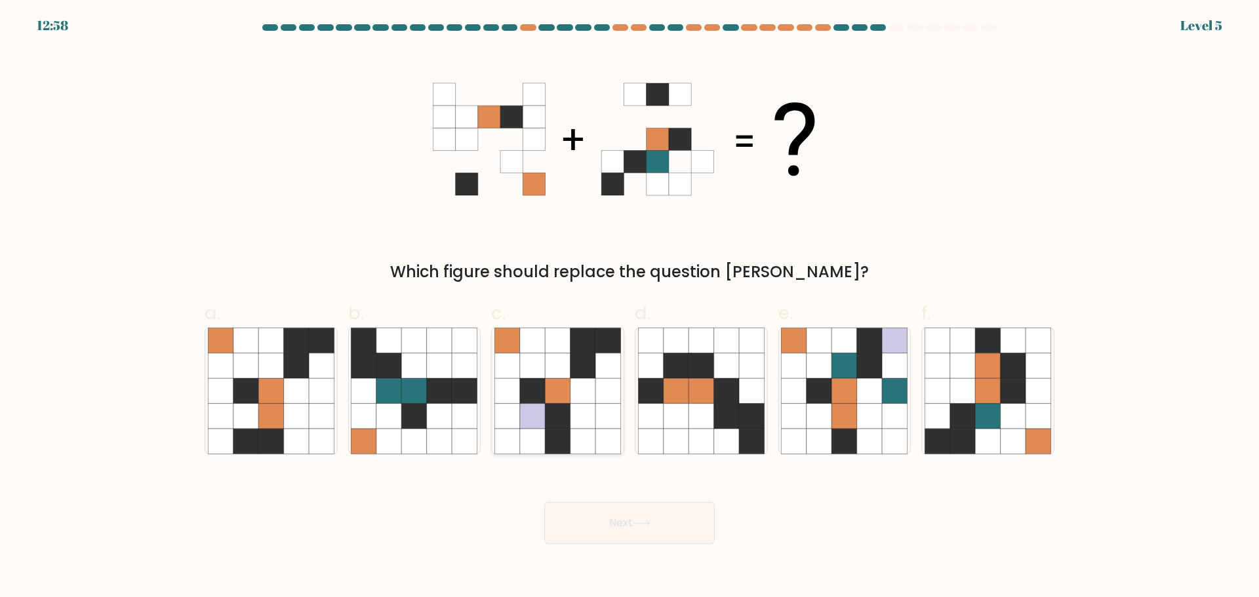
click at [567, 357] on icon at bounding box center [557, 365] width 25 height 25
click at [630, 308] on input "c." at bounding box center [630, 303] width 1 height 9
radio input "true"
click at [641, 520] on icon at bounding box center [642, 523] width 18 height 7
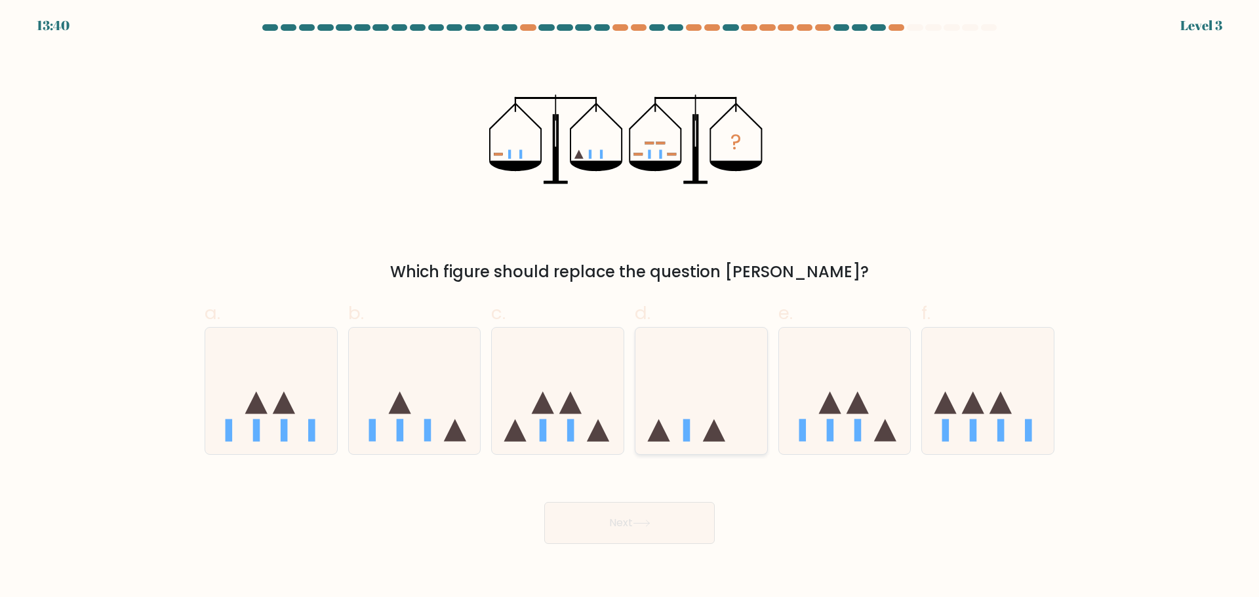
click at [721, 441] on icon at bounding box center [714, 431] width 22 height 22
click at [630, 308] on input "d." at bounding box center [630, 303] width 1 height 9
radio input "true"
click at [677, 536] on button "Next" at bounding box center [629, 523] width 170 height 42
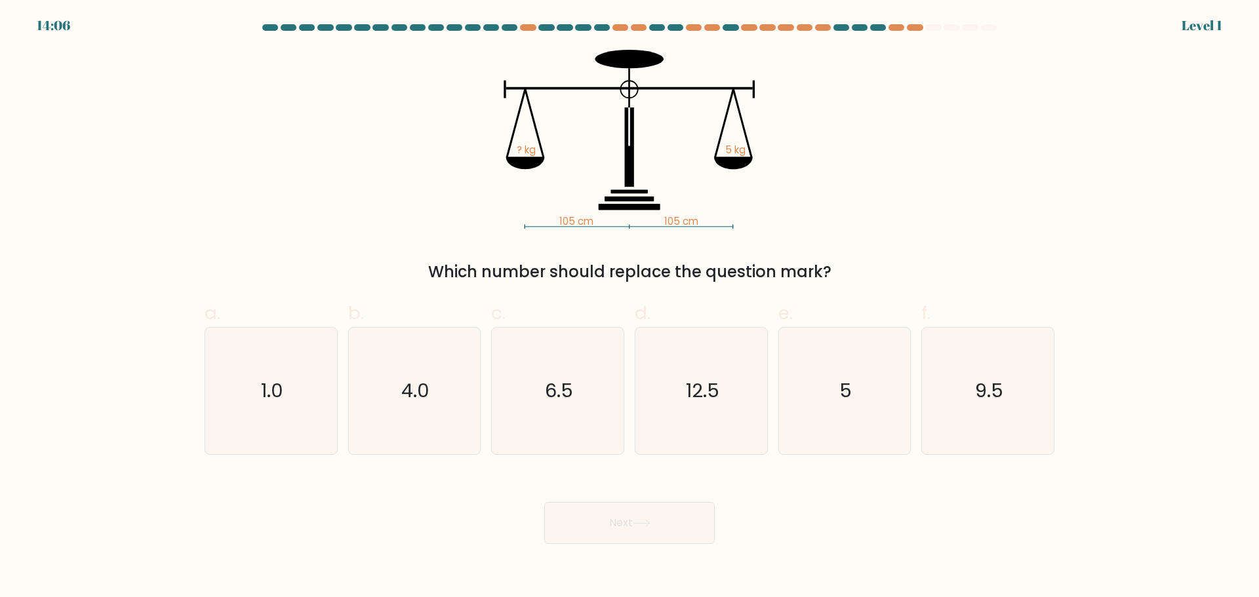
drag, startPoint x: 847, startPoint y: 401, endPoint x: 753, endPoint y: 497, distance: 134.9
click at [847, 401] on text "5" at bounding box center [845, 391] width 12 height 26
click at [630, 308] on input "e. 5" at bounding box center [630, 303] width 1 height 9
radio input "true"
click at [677, 542] on button "Next" at bounding box center [629, 523] width 170 height 42
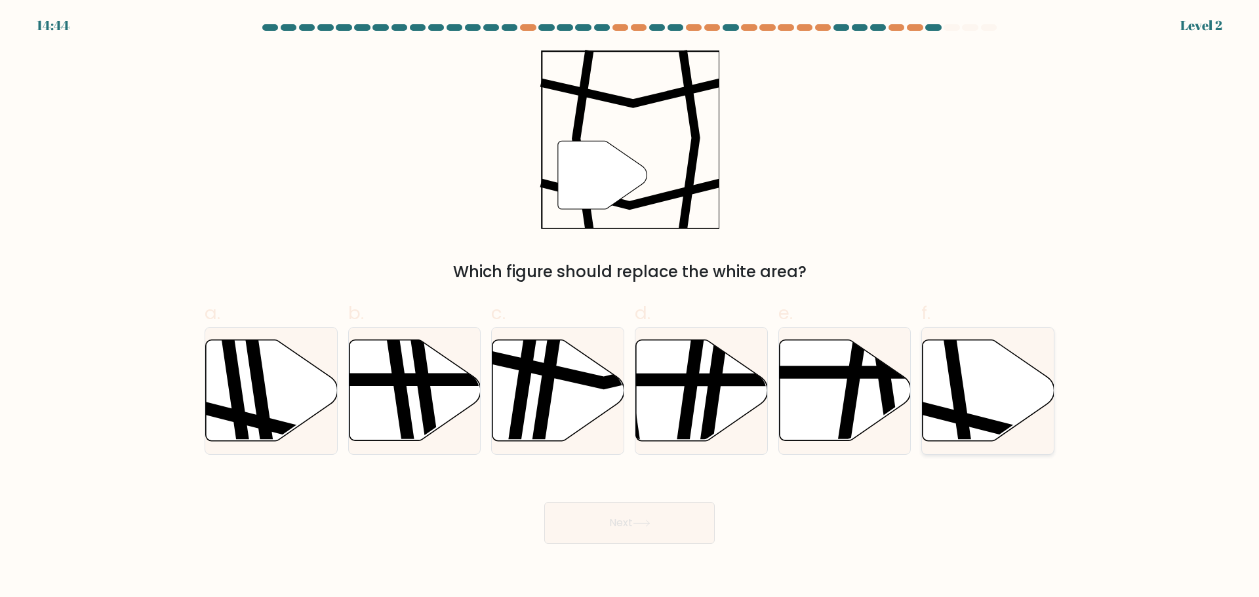
click at [984, 405] on icon at bounding box center [989, 390] width 132 height 101
click at [630, 308] on input "f." at bounding box center [630, 303] width 1 height 9
radio input "true"
drag, startPoint x: 721, startPoint y: 512, endPoint x: 662, endPoint y: 523, distance: 60.7
click at [719, 512] on div "Next" at bounding box center [630, 507] width 866 height 73
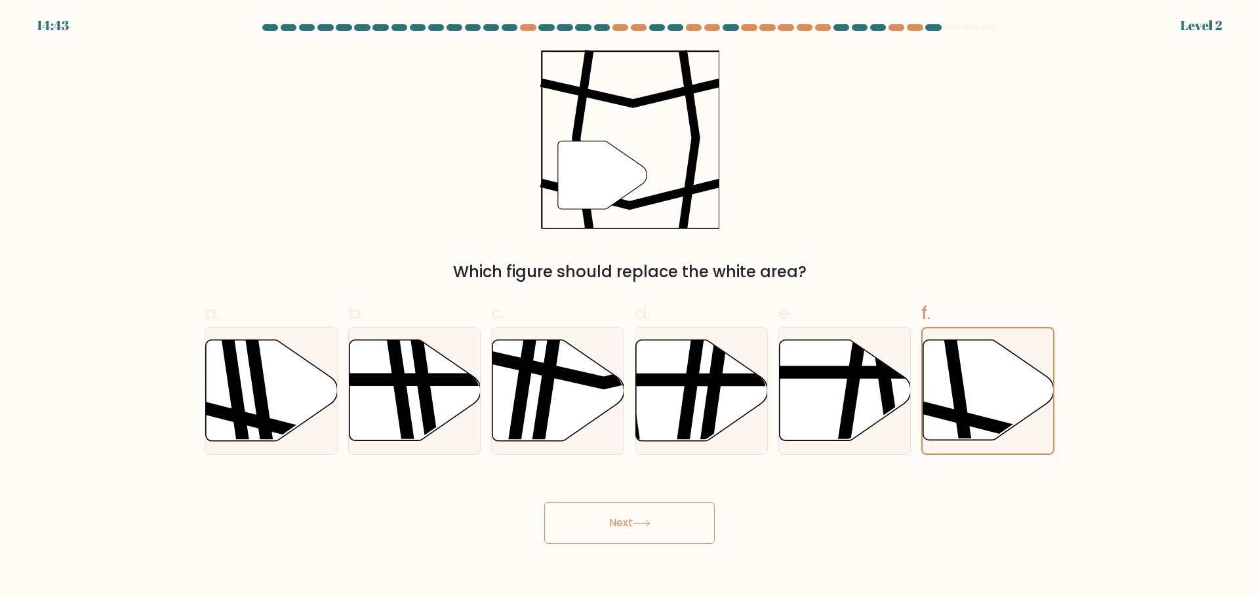
click at [662, 523] on button "Next" at bounding box center [629, 523] width 170 height 42
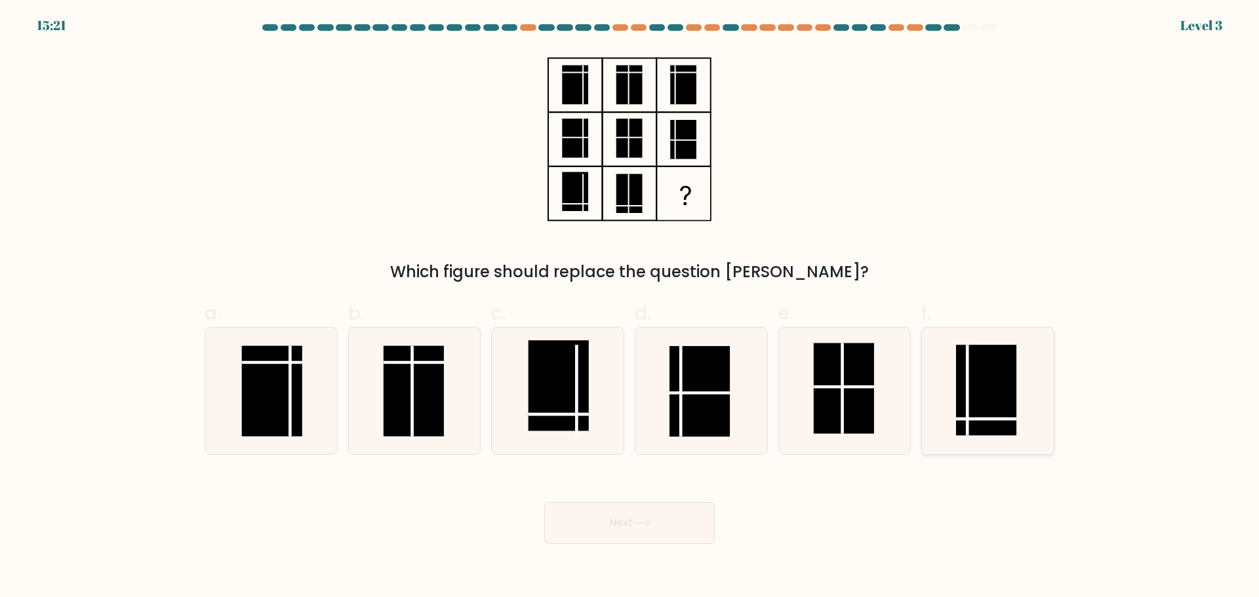
click at [991, 402] on rect at bounding box center [986, 390] width 60 height 90
click at [630, 308] on input "f." at bounding box center [630, 303] width 1 height 9
radio input "true"
click at [624, 519] on button "Next" at bounding box center [629, 523] width 170 height 42
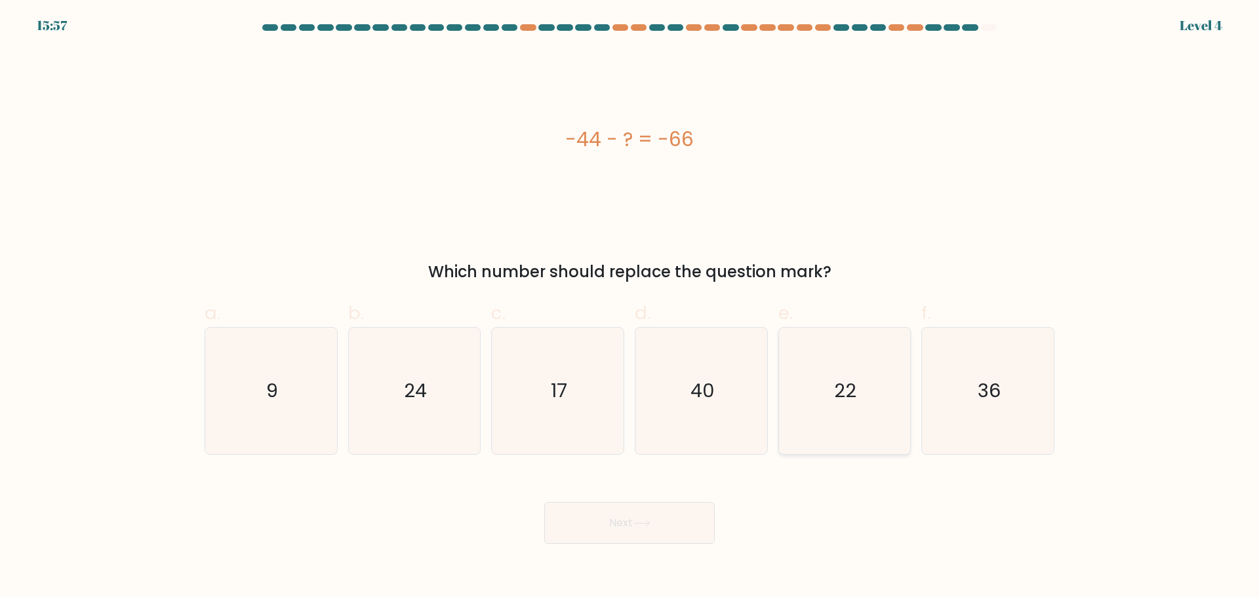
click at [803, 389] on icon "22" at bounding box center [844, 391] width 127 height 127
click at [630, 308] on input "e. 22" at bounding box center [630, 303] width 1 height 9
radio input "true"
click at [626, 534] on button "Next" at bounding box center [629, 523] width 170 height 42
